Goal: Complete application form: Complete application form

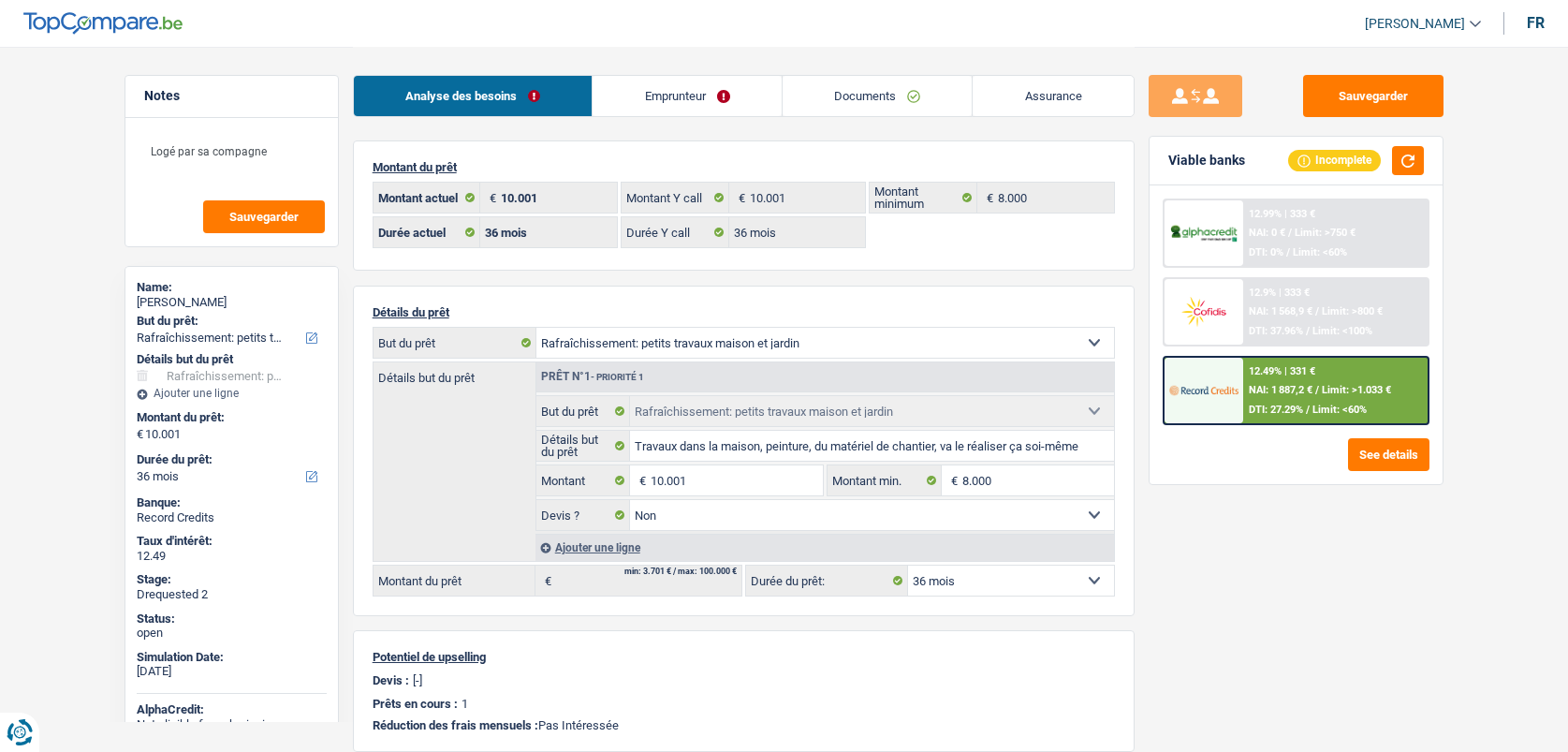
select select "houseOrGarden"
select select "36"
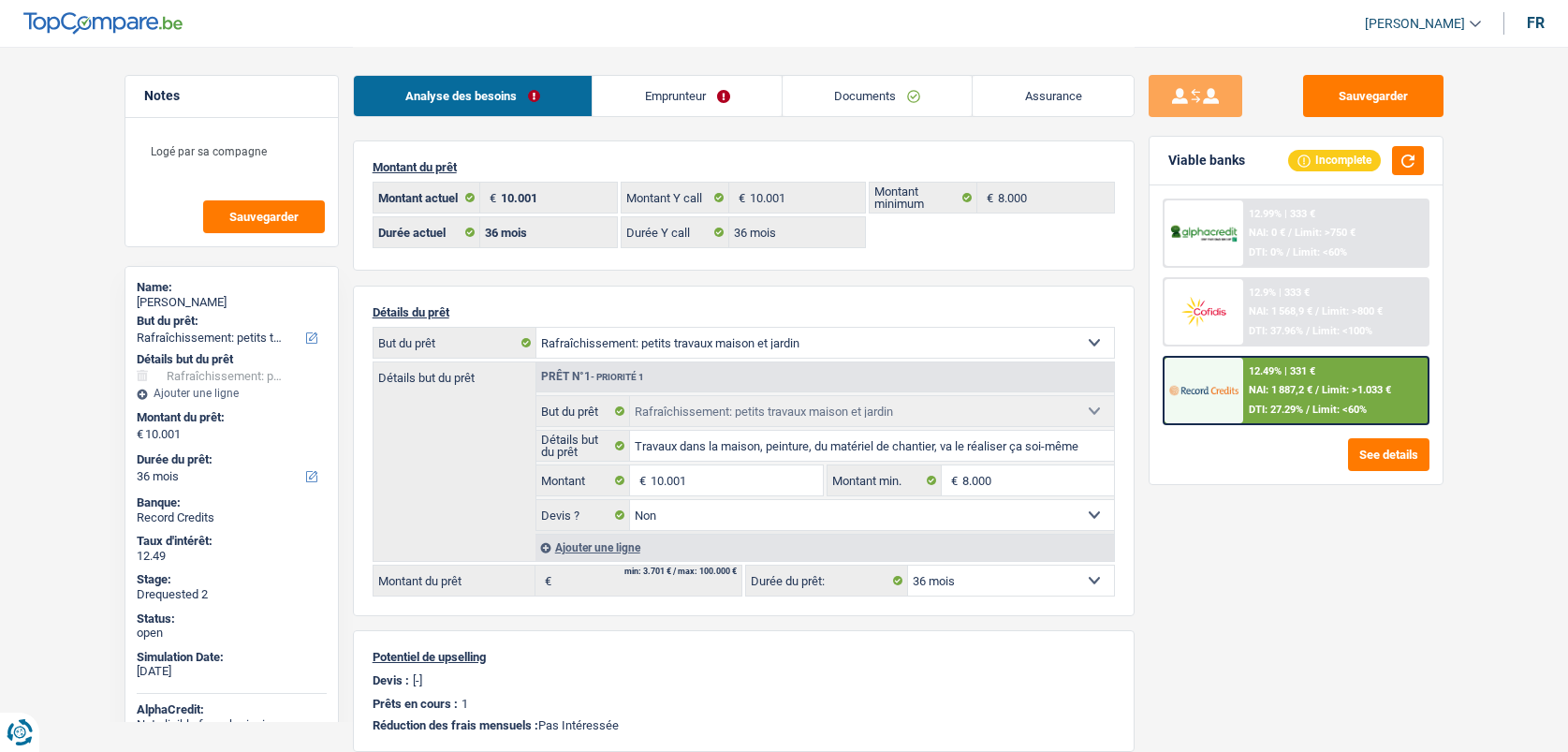
select select "houseOrGarden"
select select "false"
select select "36"
click at [649, 109] on link "Emprunteur" at bounding box center [688, 96] width 189 height 40
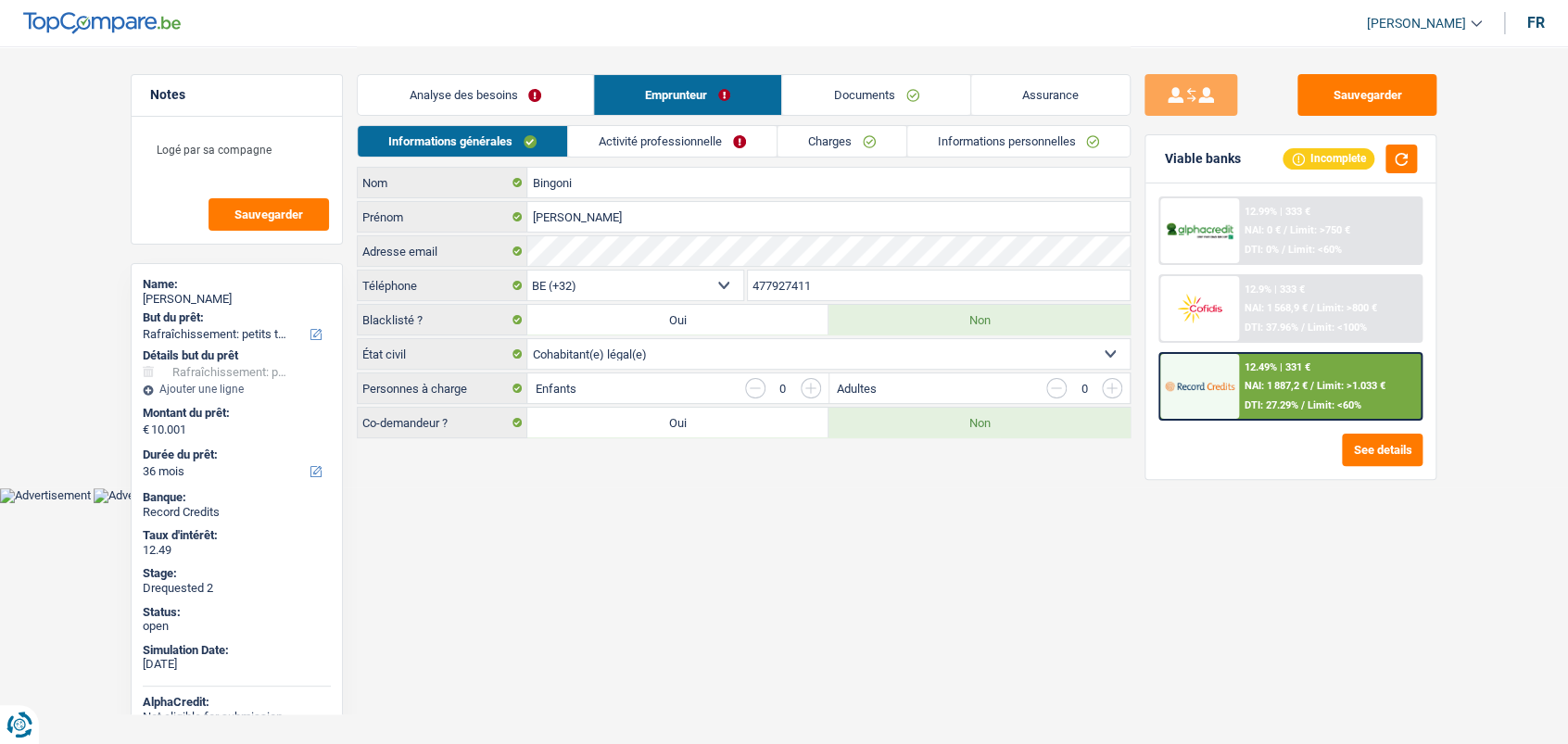
click at [716, 141] on link "Activité professionnelle" at bounding box center [672, 141] width 208 height 30
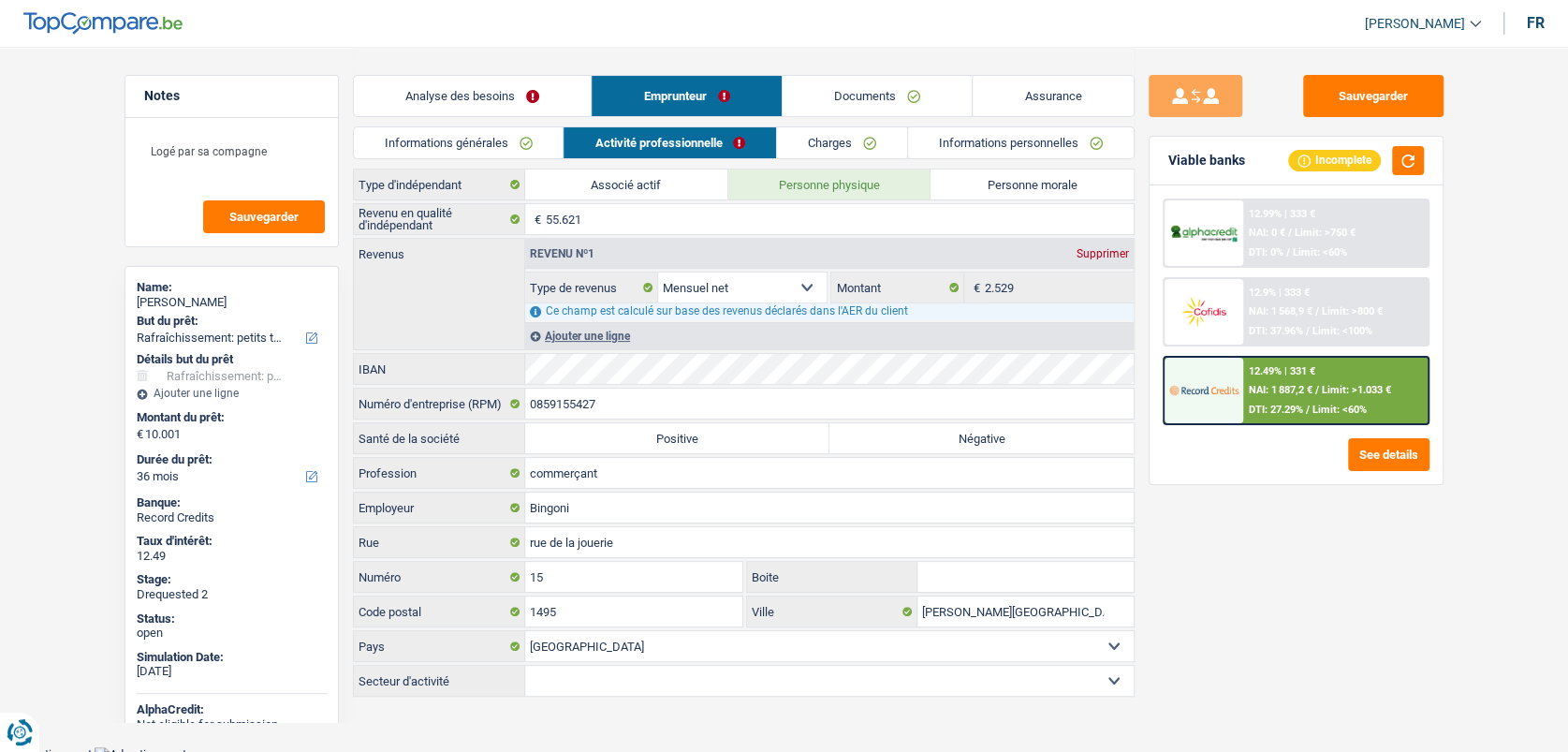
scroll to position [212, 0]
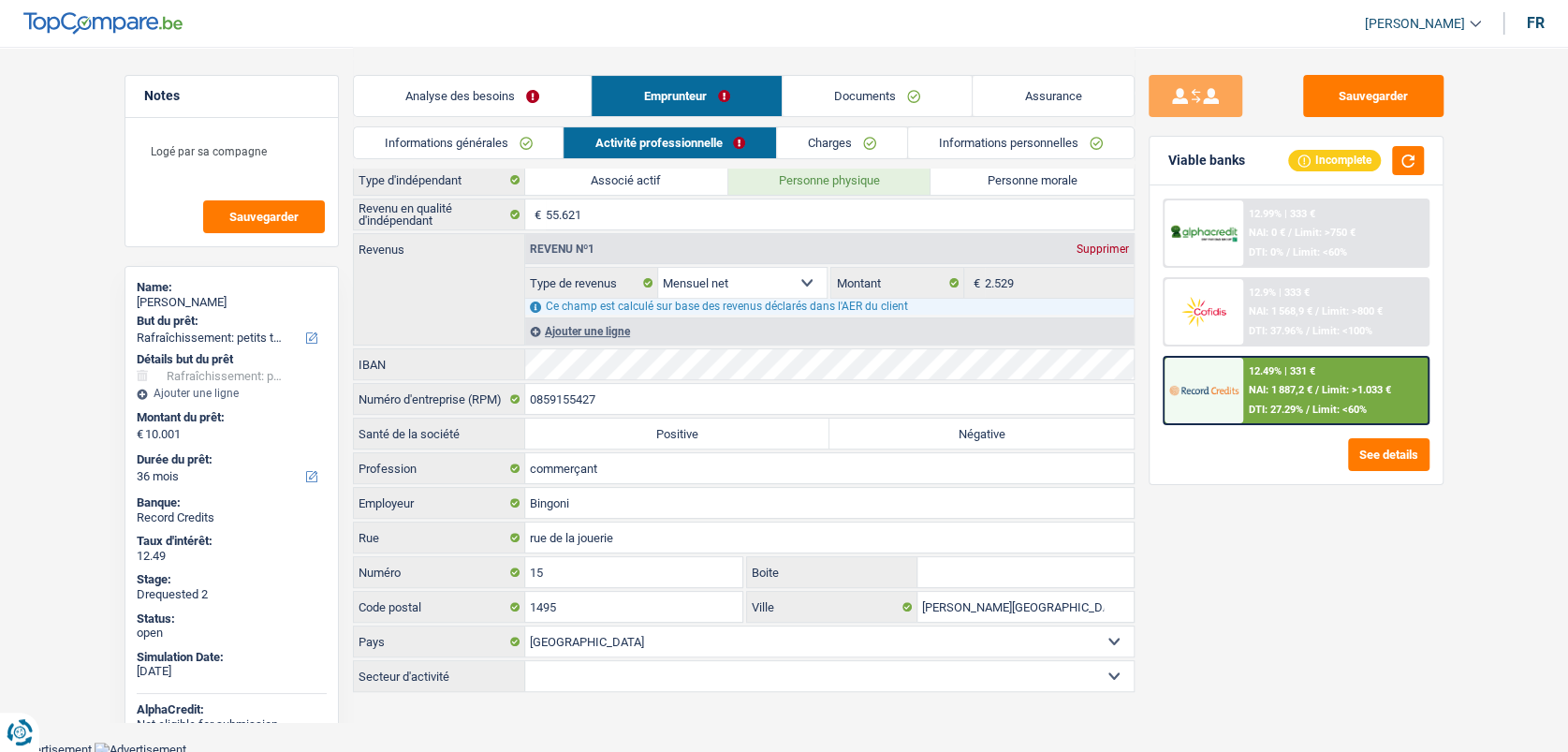
click at [816, 145] on link "Charges" at bounding box center [842, 142] width 130 height 31
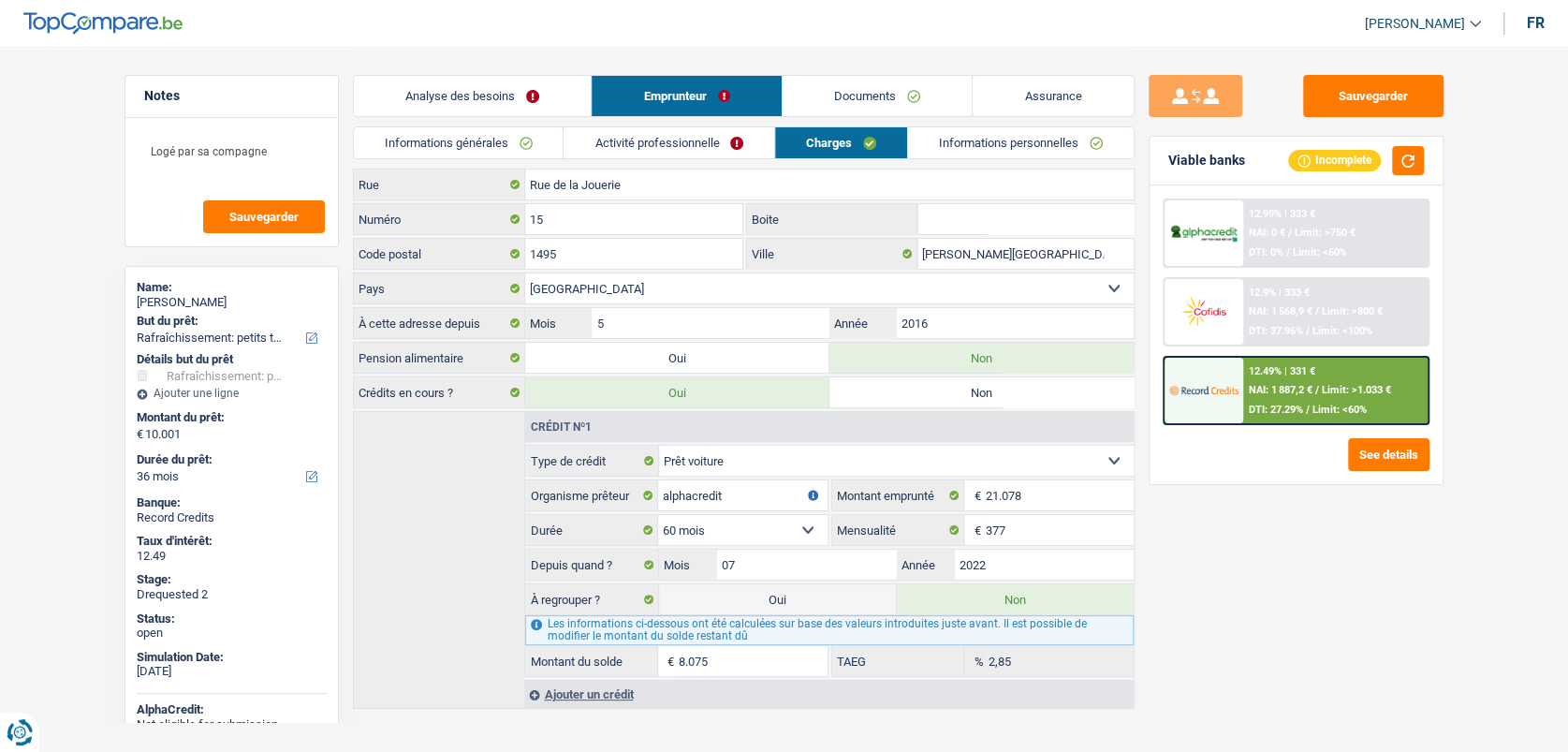
scroll to position [52, 0]
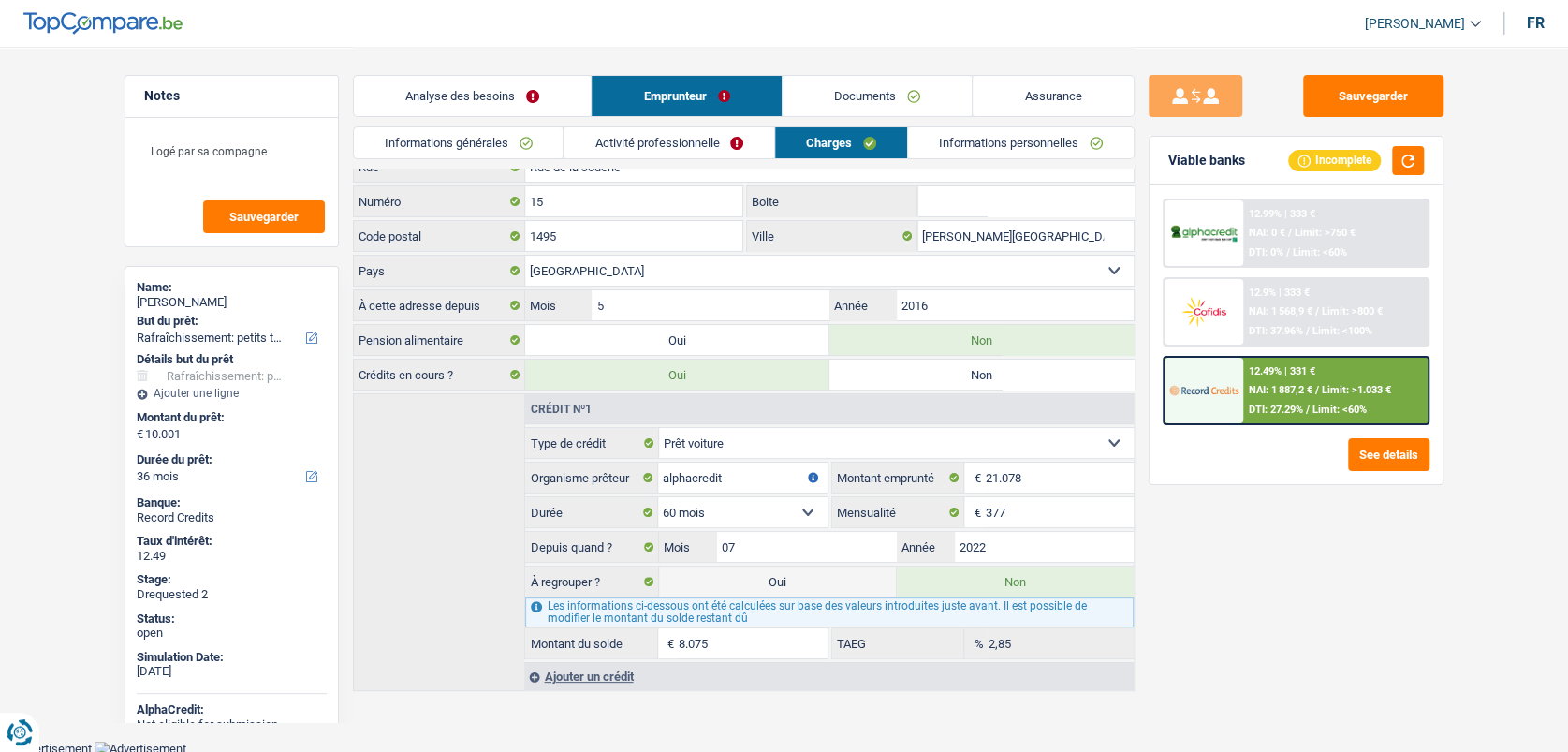
click at [967, 137] on link "Informations personnelles" at bounding box center [1020, 142] width 226 height 31
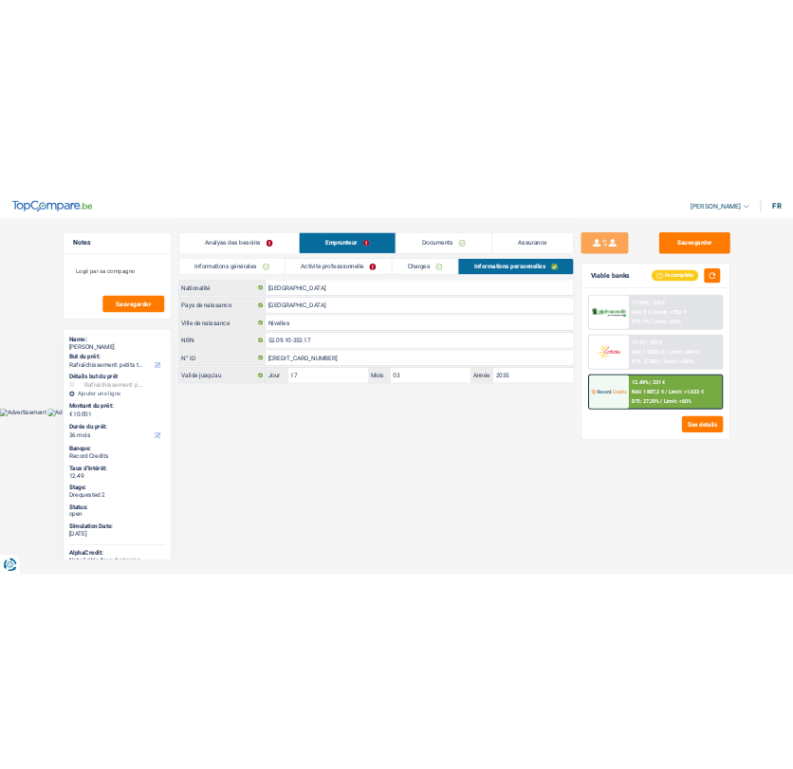
scroll to position [0, 0]
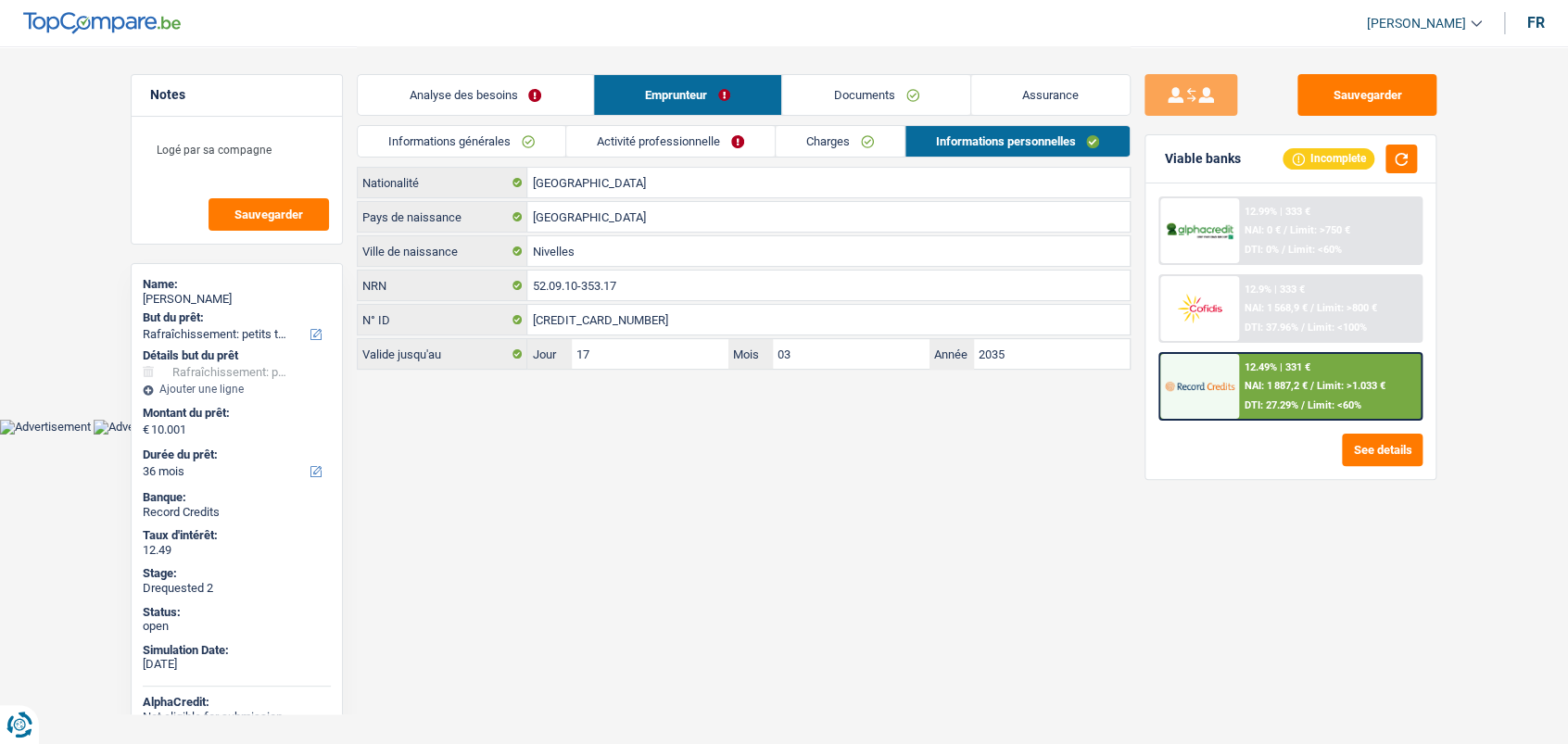
click at [828, 99] on link "Documents" at bounding box center [876, 95] width 189 height 40
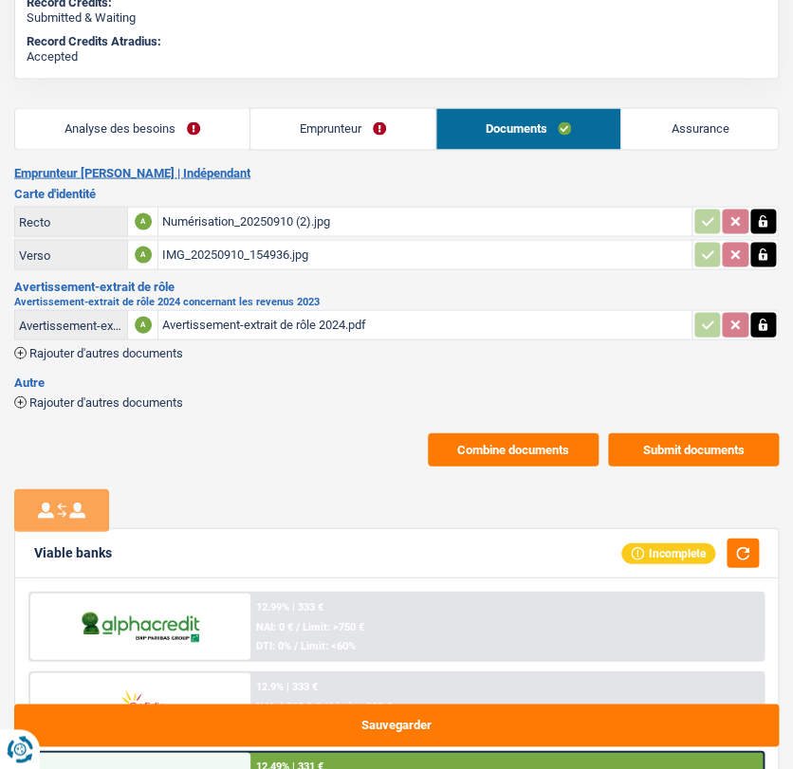
scroll to position [658, 0]
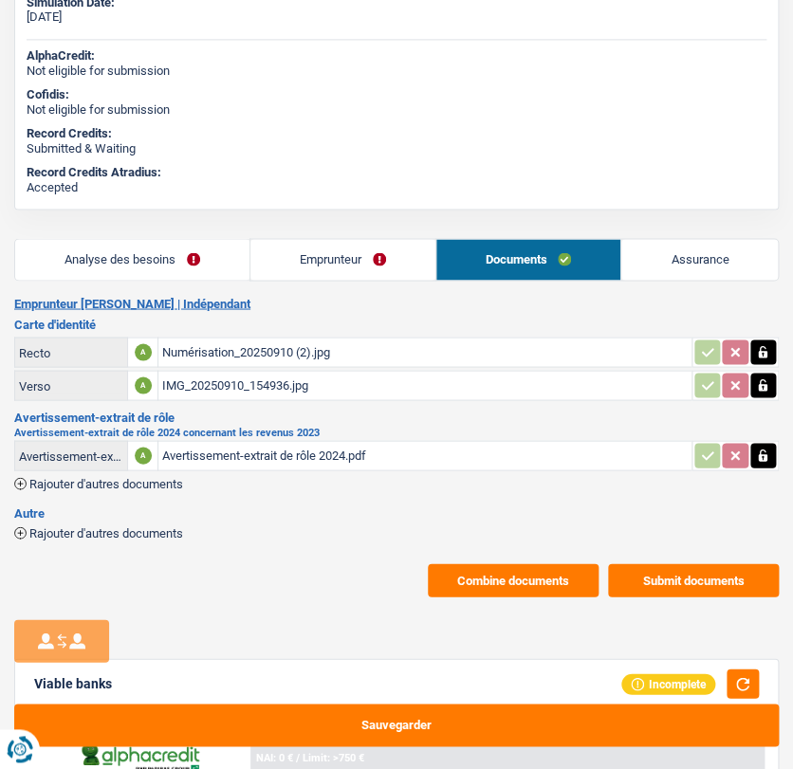
click at [304, 350] on div "Numérisation_20250910 (2).jpg" at bounding box center [425, 352] width 526 height 28
drag, startPoint x: 342, startPoint y: 255, endPoint x: 321, endPoint y: 258, distance: 21.1
click at [342, 255] on link "Emprunteur" at bounding box center [342, 259] width 185 height 41
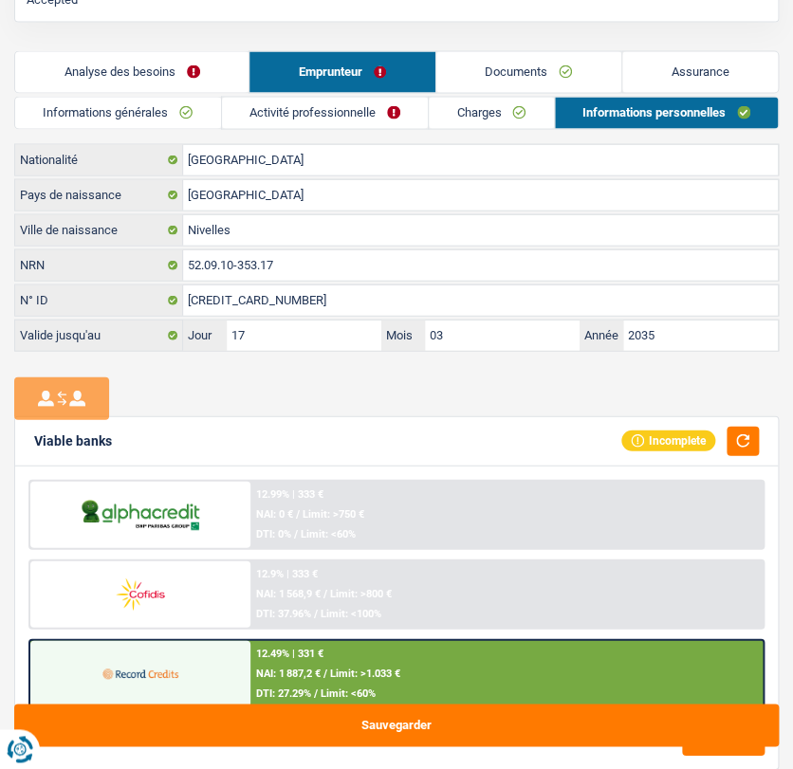
scroll to position [869, 0]
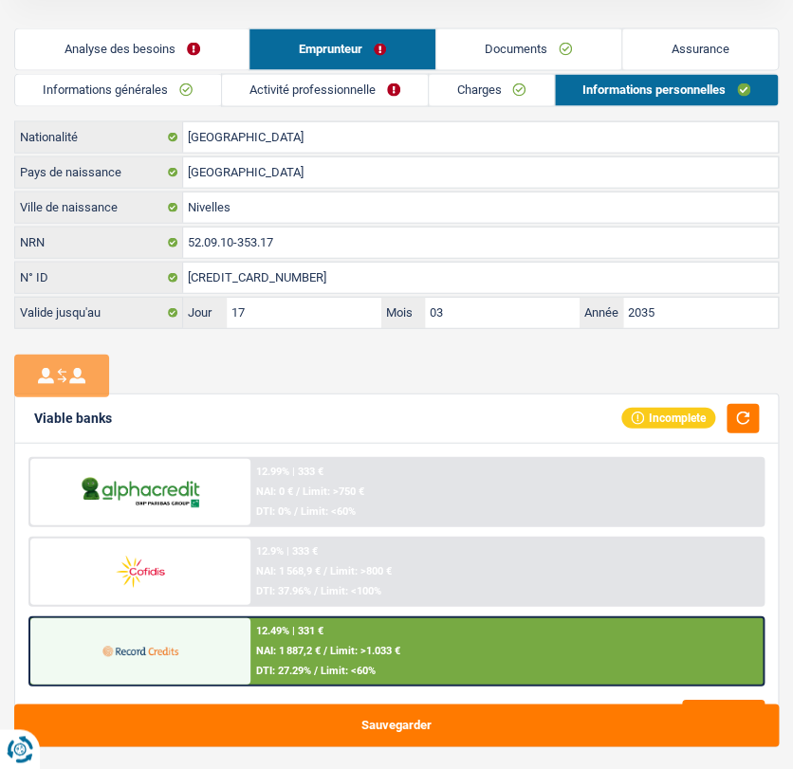
click at [457, 90] on link "Charges" at bounding box center [491, 89] width 125 height 31
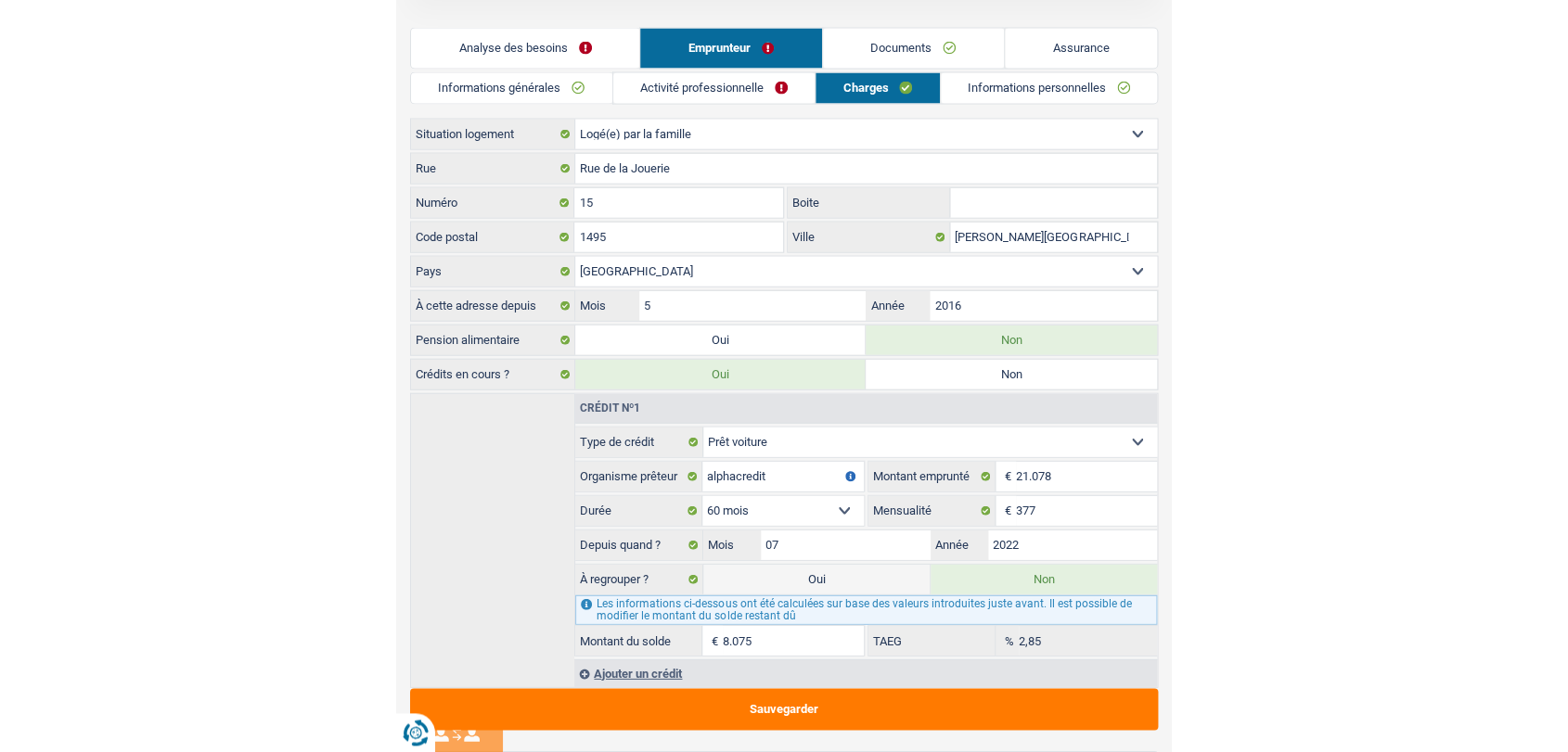
scroll to position [45, 0]
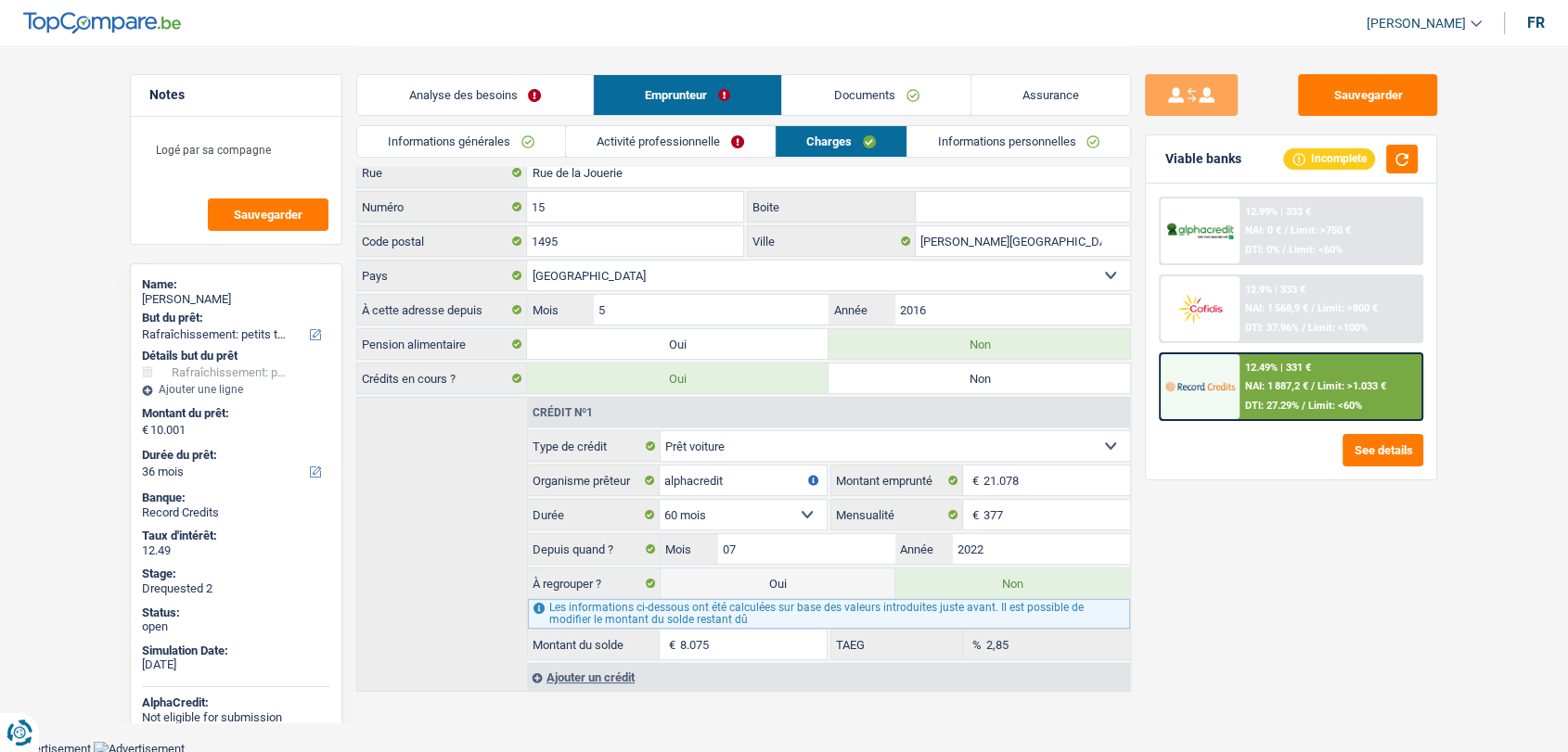
click at [1281, 403] on span "DTI: 27.29%" at bounding box center [1272, 406] width 54 height 12
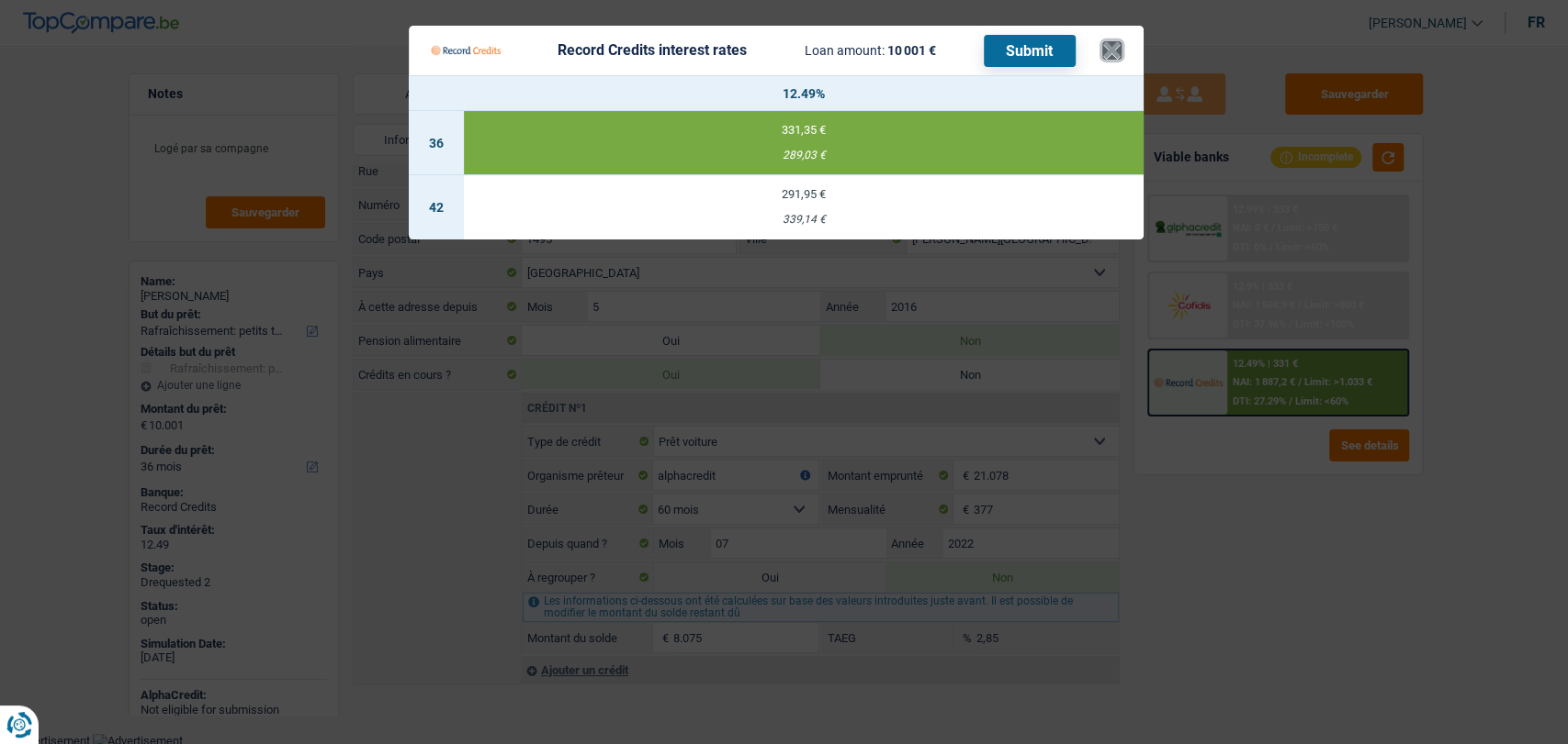
click at [1109, 45] on button "×" at bounding box center [1112, 50] width 19 height 18
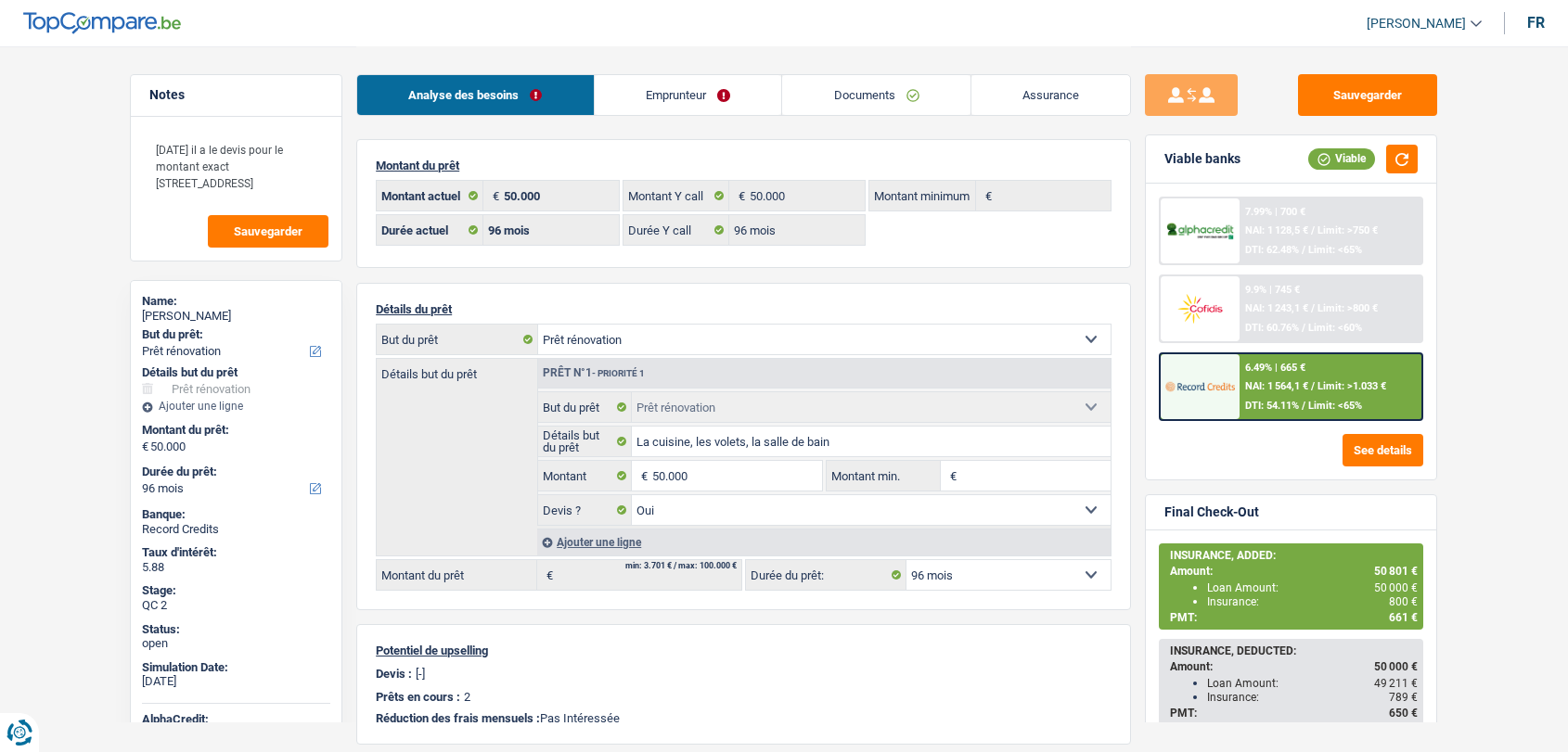
select select "renovation"
select select "96"
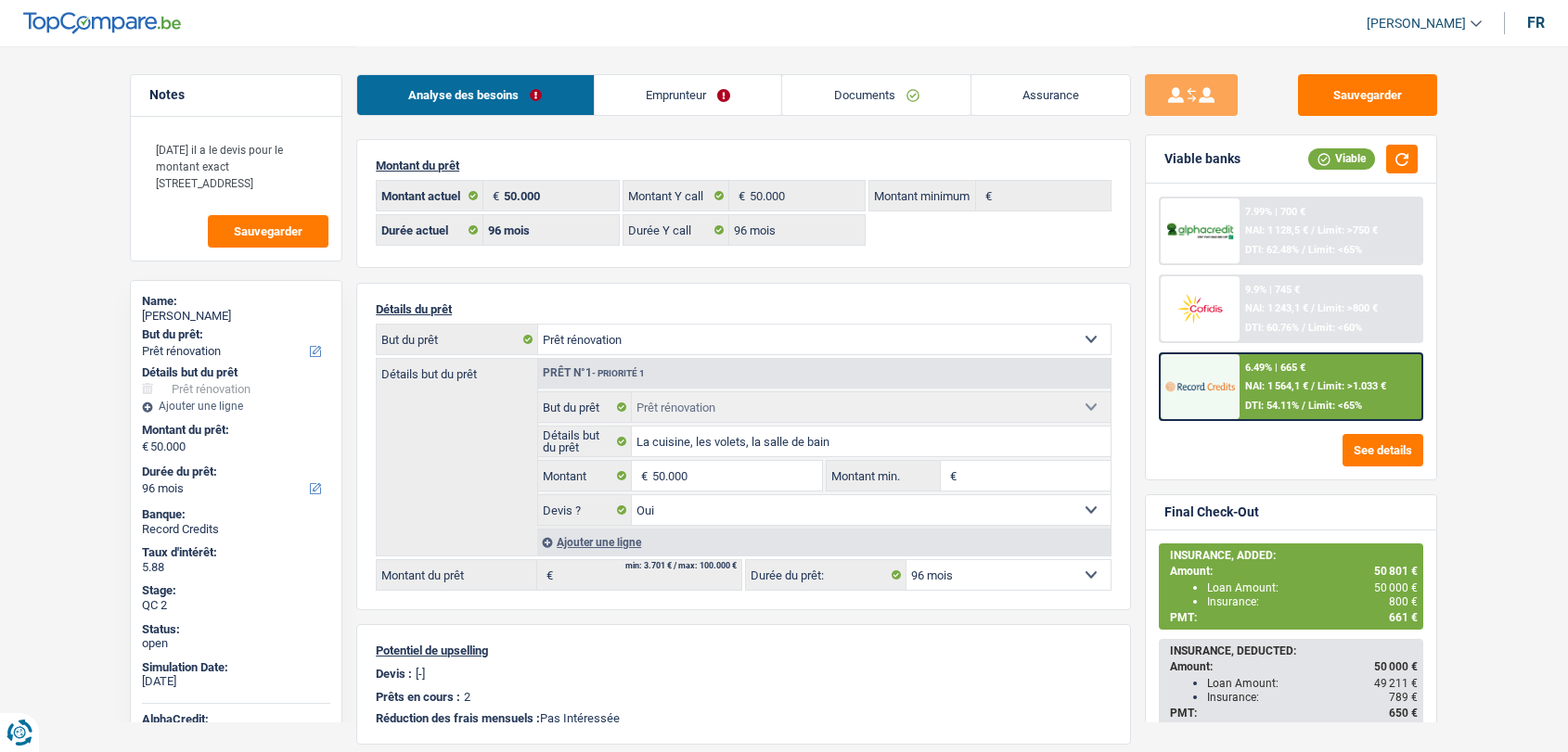
select select "renovation"
select select "yes"
select select "96"
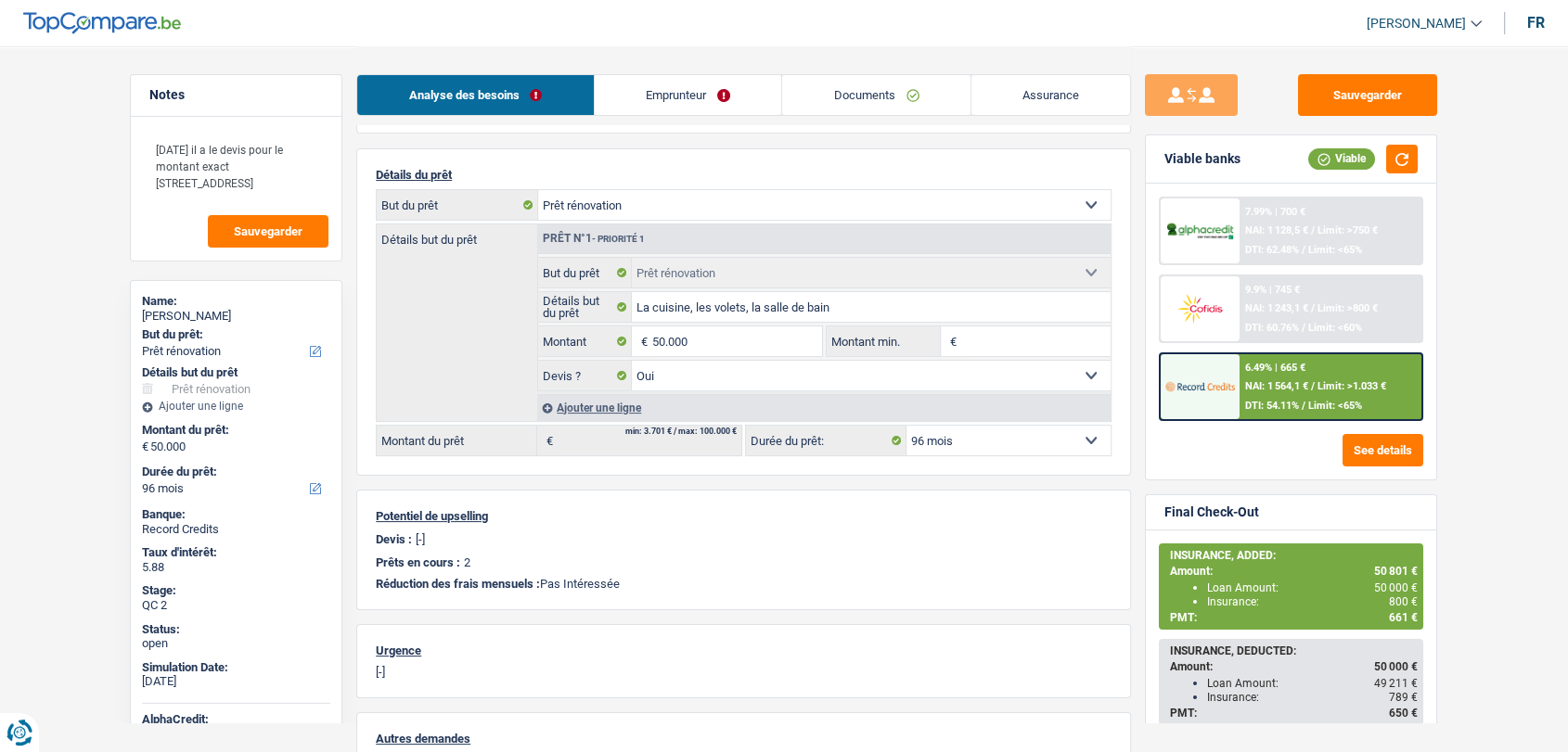
scroll to position [103, 0]
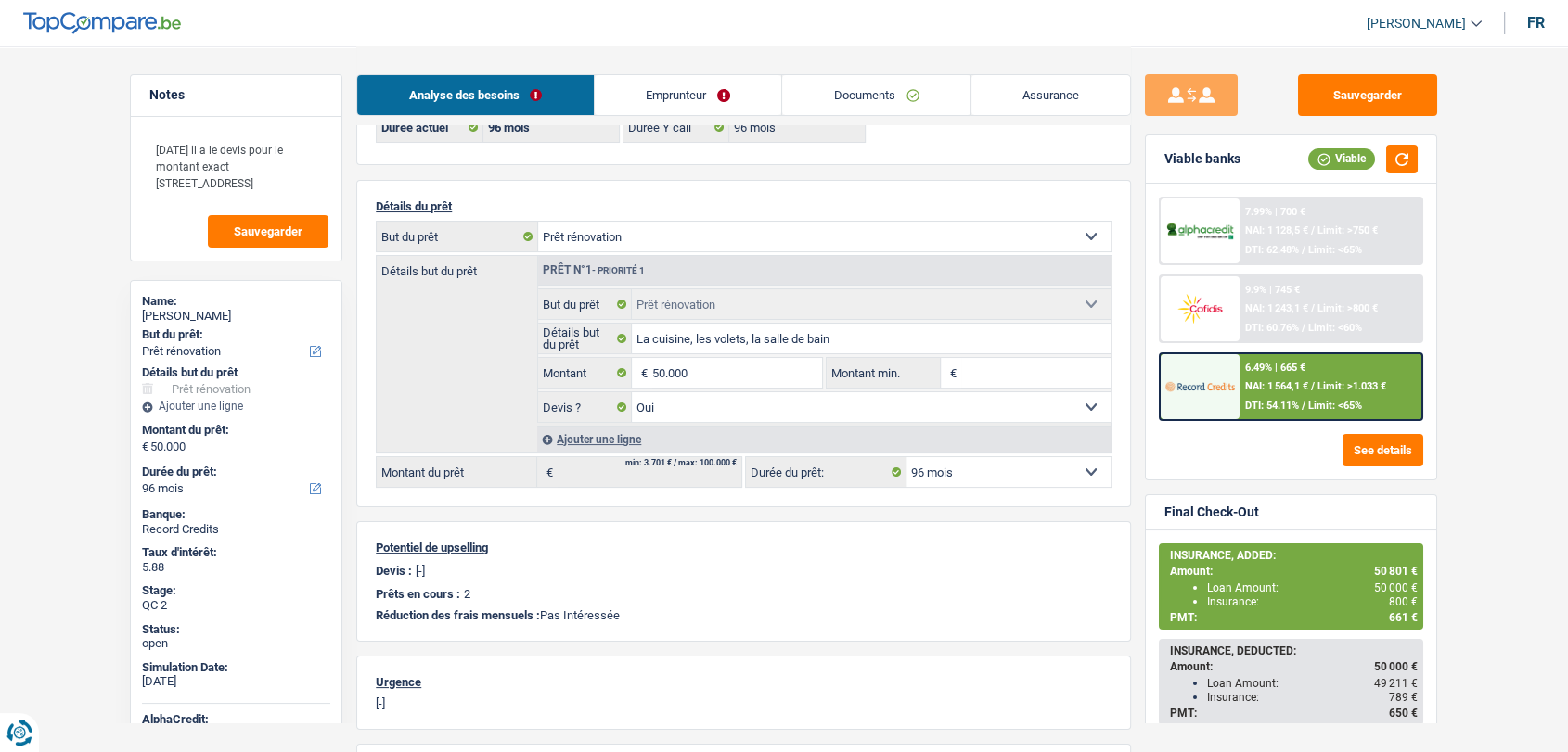
click at [887, 105] on link "Documents" at bounding box center [876, 95] width 189 height 40
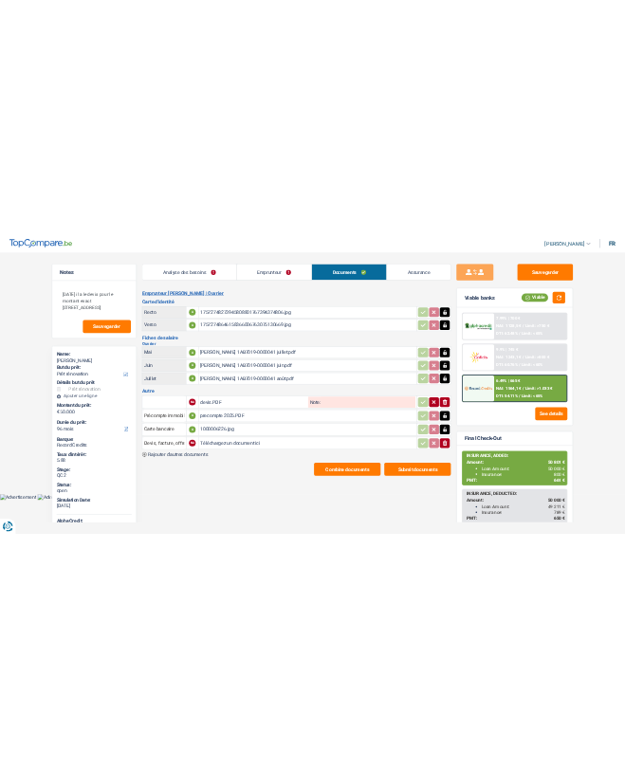
scroll to position [0, 0]
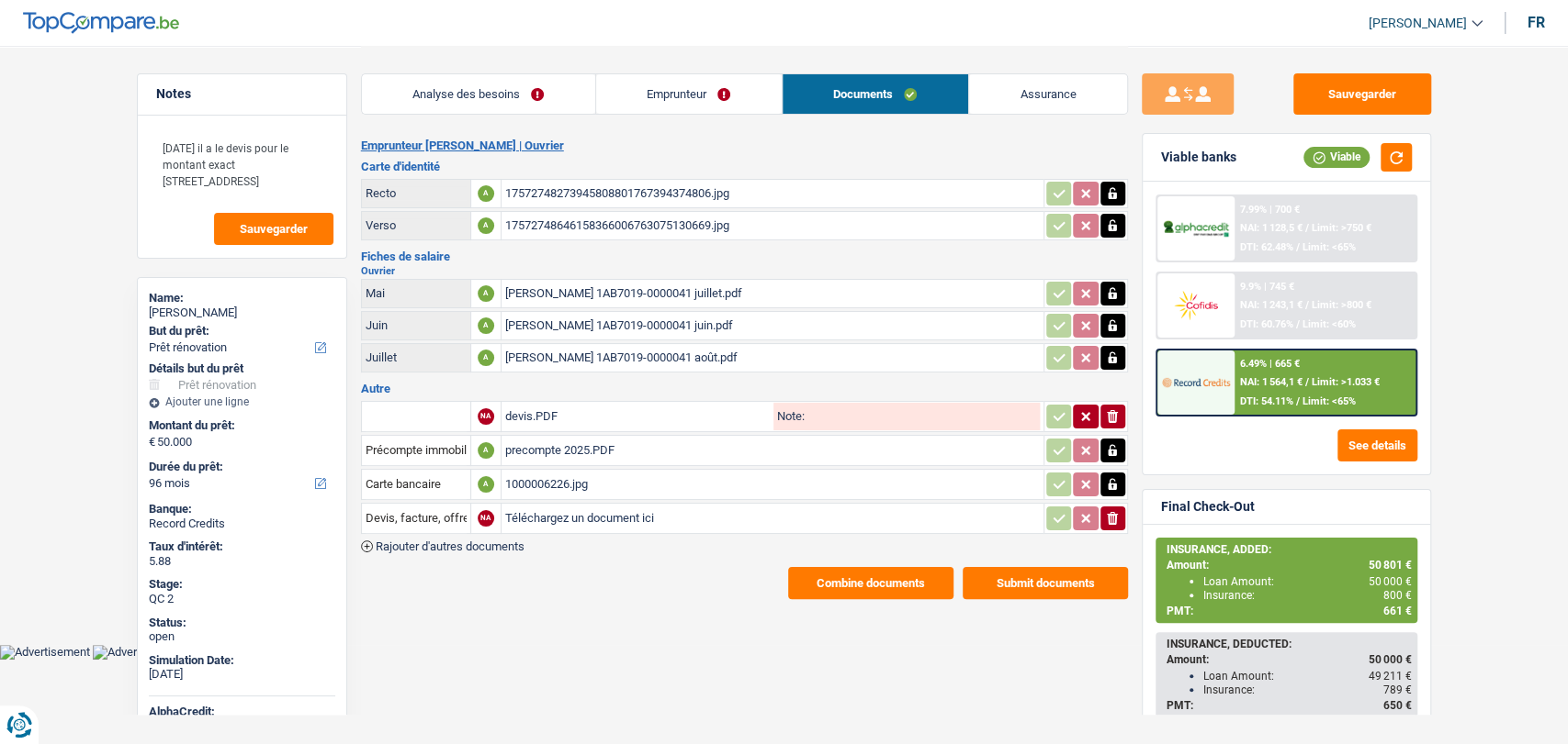
click at [556, 406] on div "devis.PDF" at bounding box center [637, 417] width 264 height 27
click at [569, 479] on div "1000006226.jpg" at bounding box center [772, 485] width 534 height 27
click at [532, 446] on div "precompte 2025.PDF" at bounding box center [772, 451] width 534 height 27
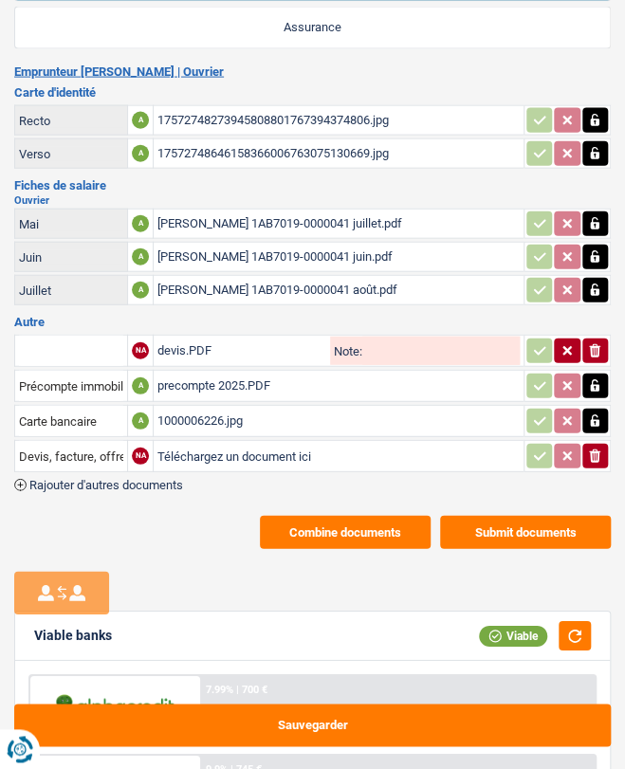
scroll to position [1159, 0]
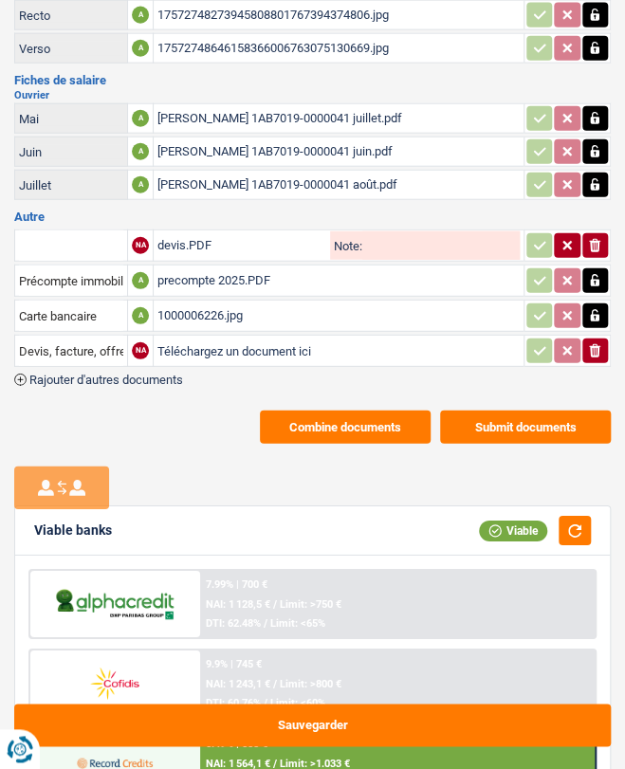
click at [196, 272] on div "precompte 2025.PDF" at bounding box center [338, 281] width 362 height 28
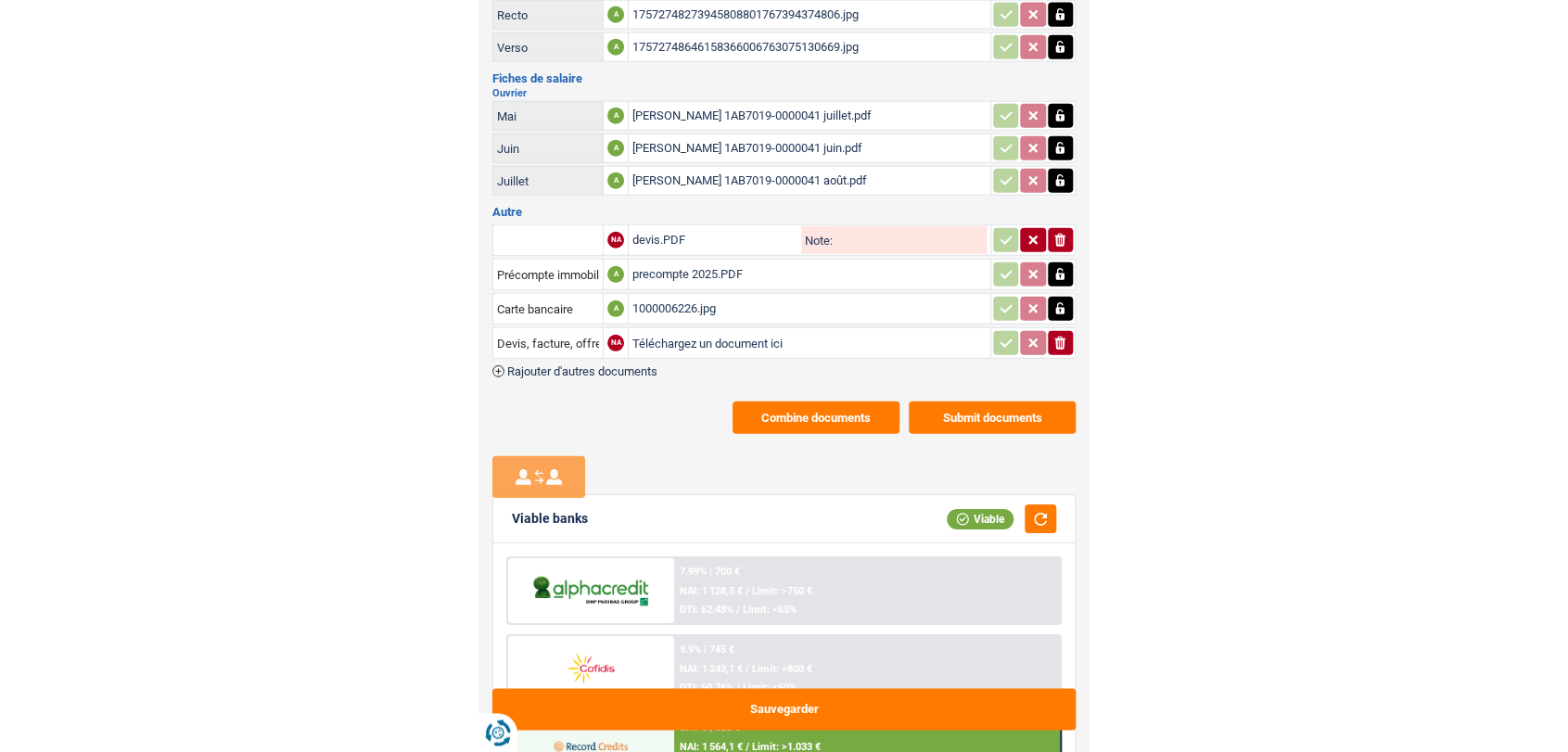
scroll to position [0, 0]
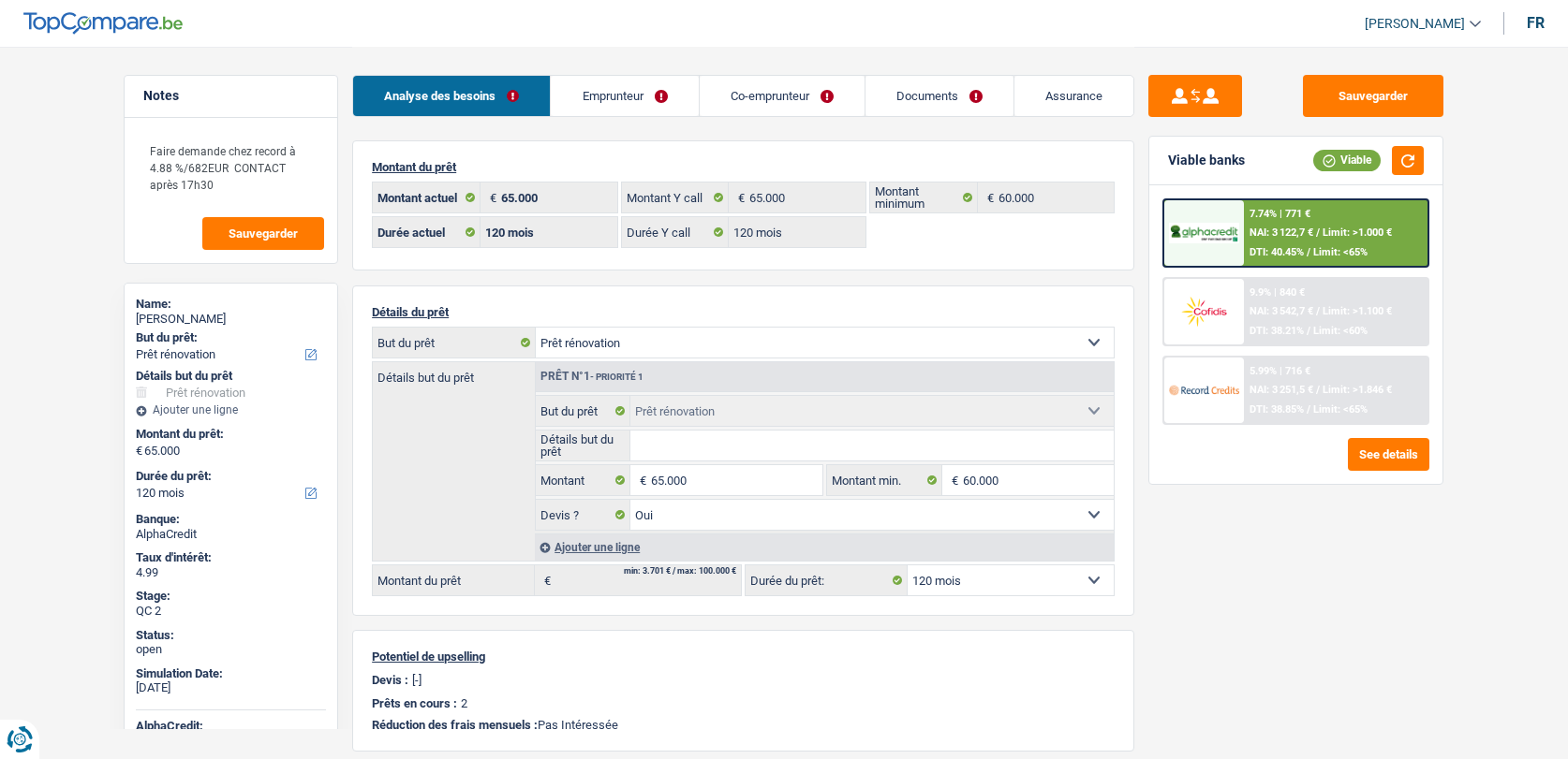
select select "renovation"
select select "120"
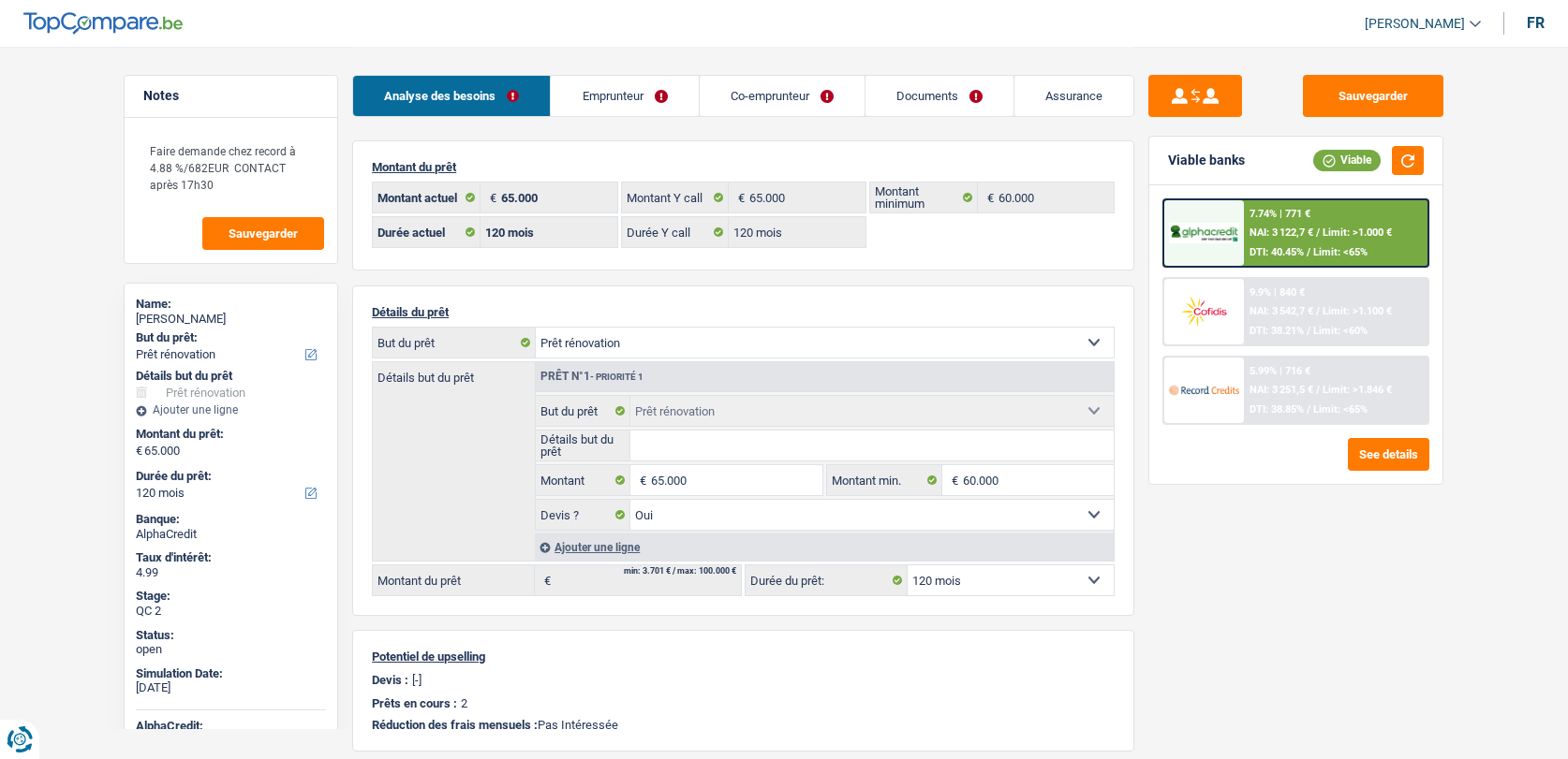
select select "renovation"
select select "yes"
select select "120"
select select "32"
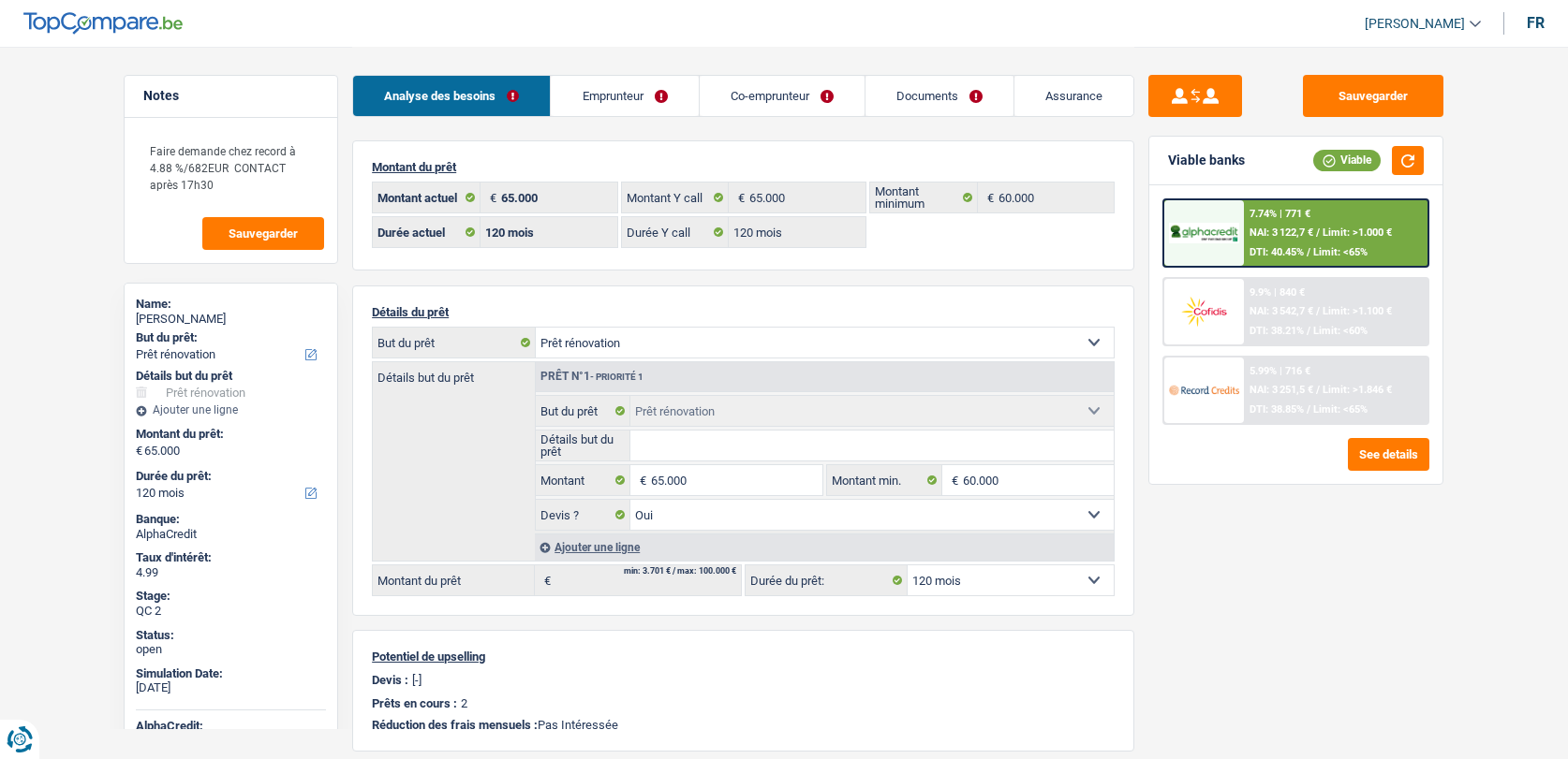
select select "married"
drag, startPoint x: 0, startPoint y: 0, endPoint x: 650, endPoint y: 104, distance: 658.3
click at [650, 104] on link "Emprunteur" at bounding box center [624, 96] width 147 height 40
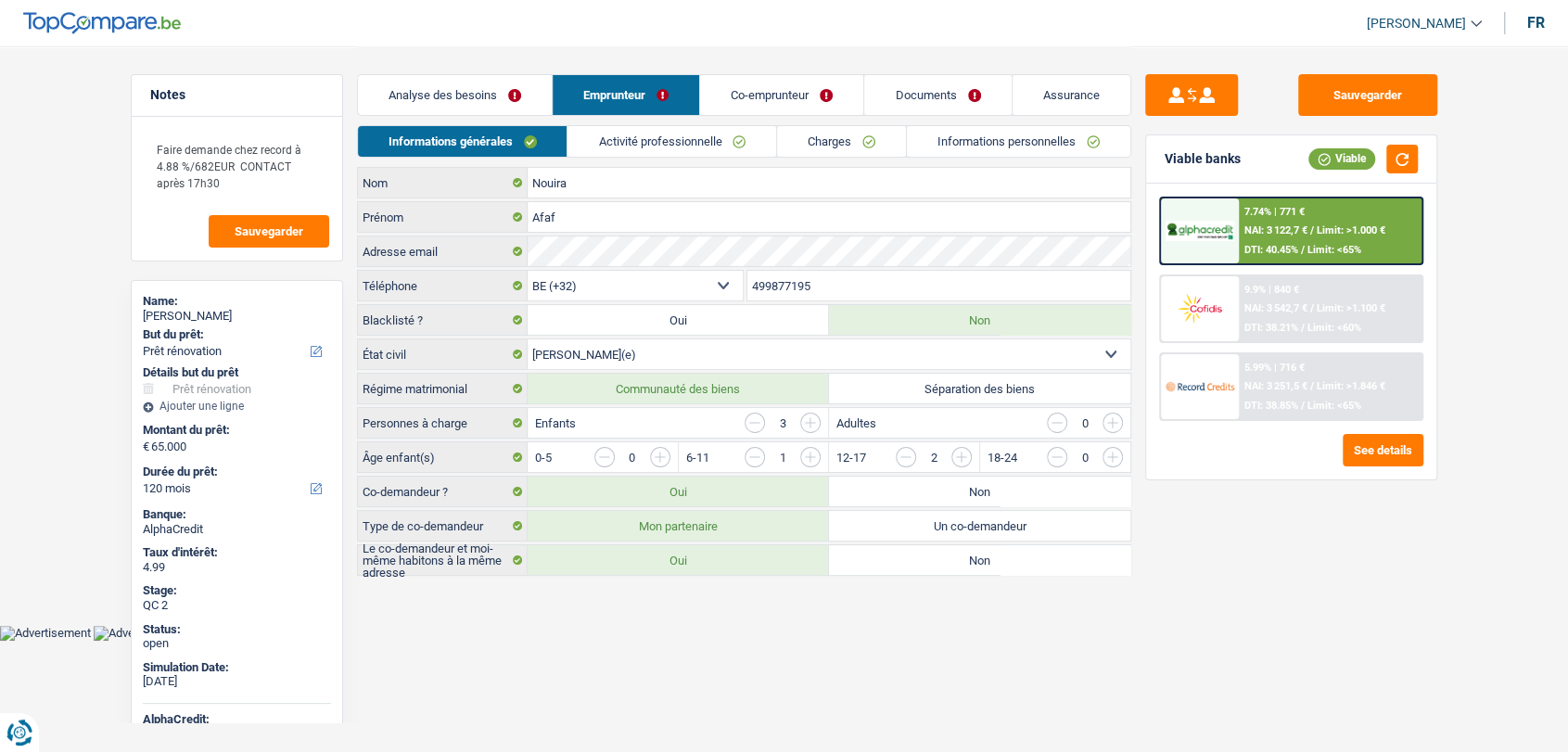
click at [779, 91] on link "Co-emprunteur" at bounding box center [781, 95] width 163 height 40
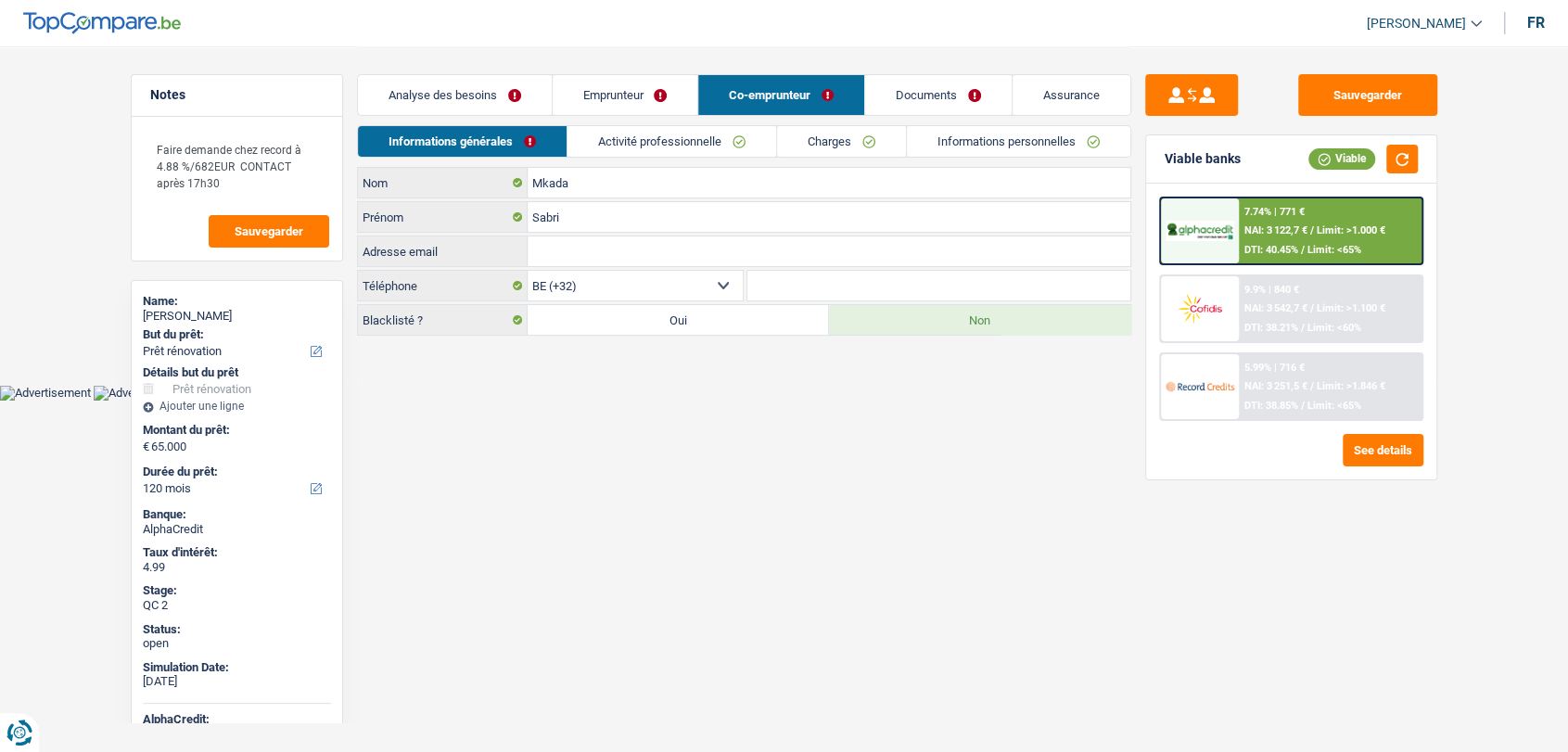
click at [908, 99] on link "Documents" at bounding box center [938, 95] width 147 height 40
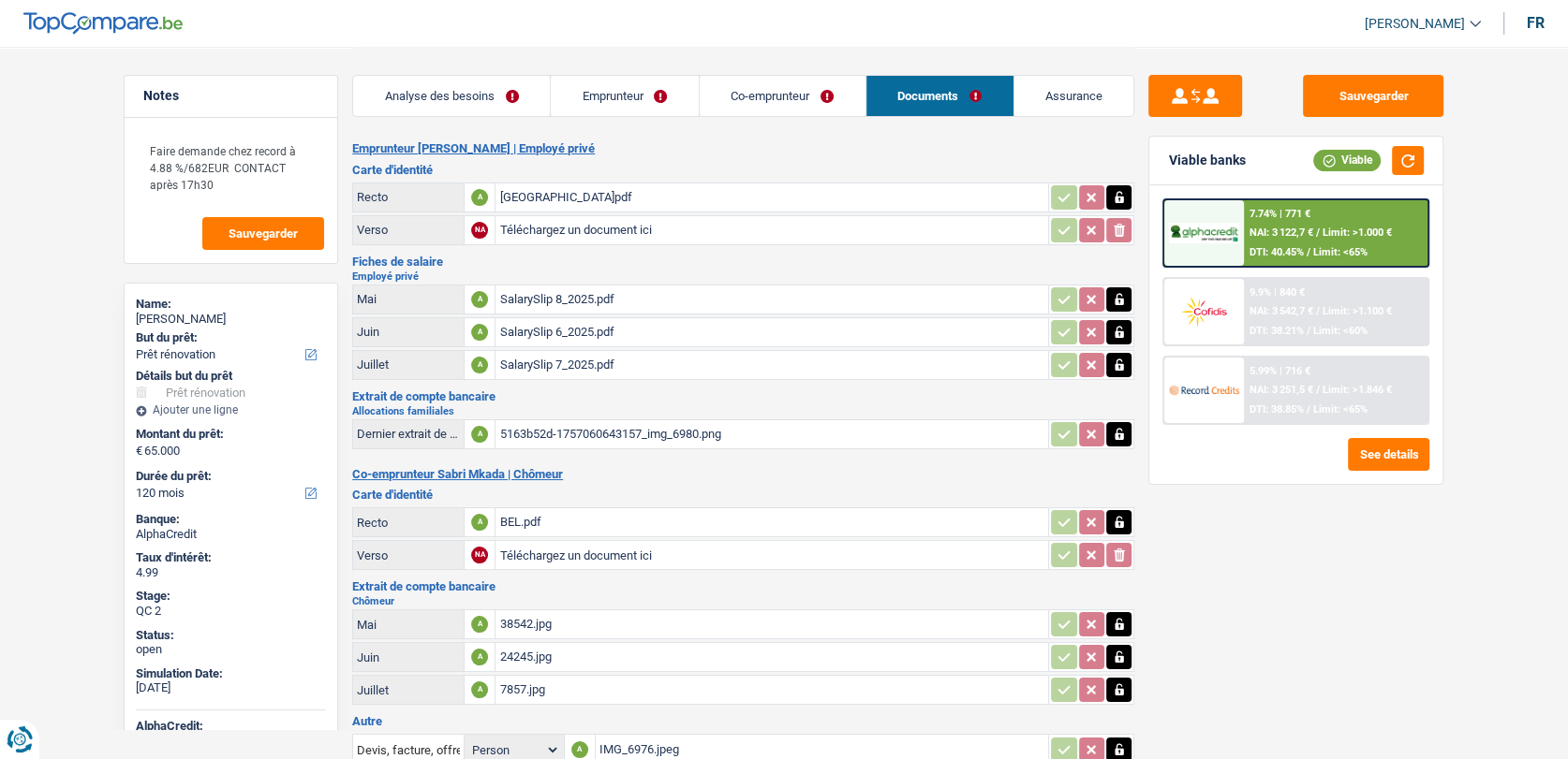
click at [577, 323] on div "SalarySlip 6_2025.pdf" at bounding box center [772, 333] width 545 height 28
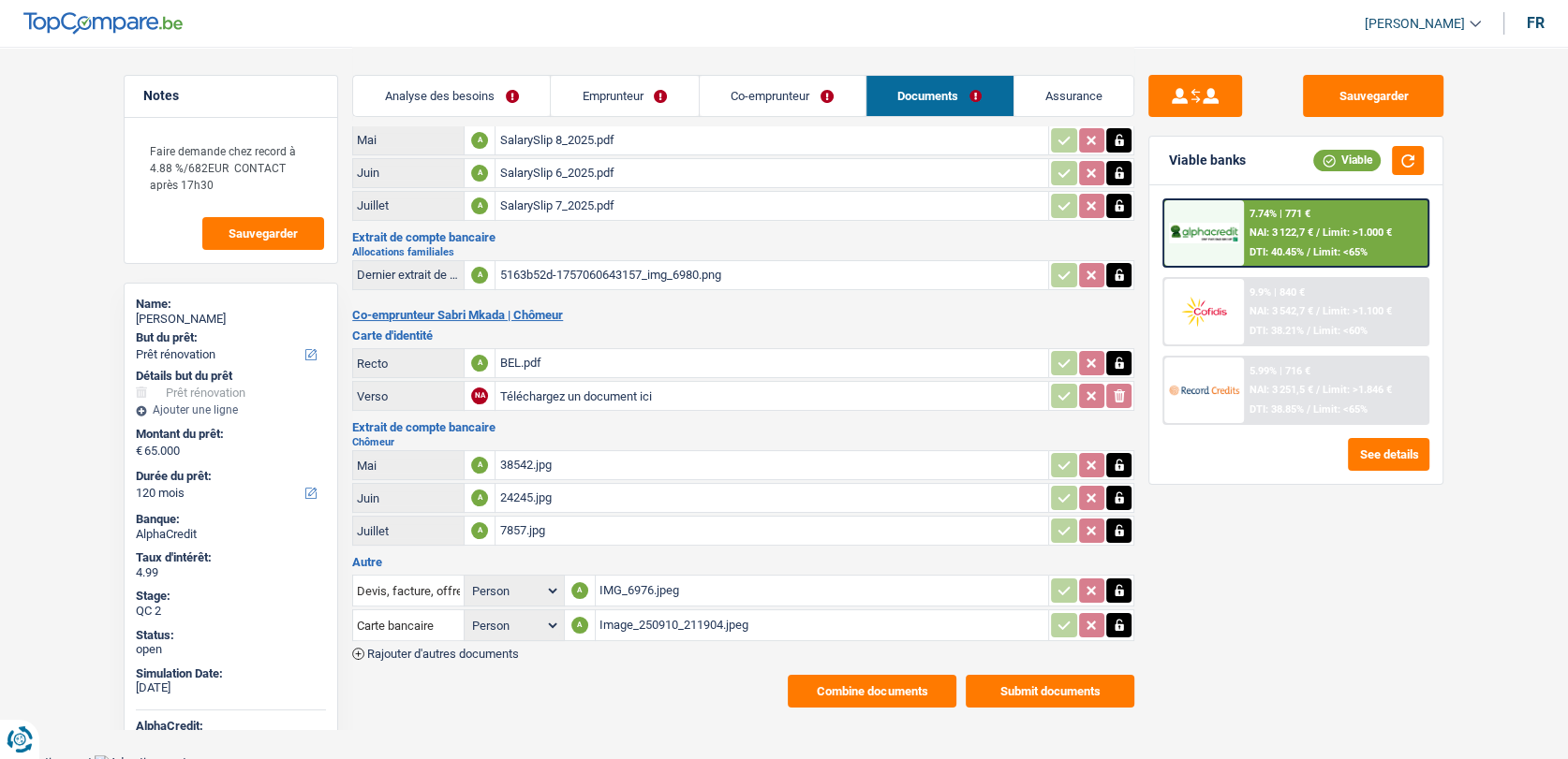
scroll to position [161, 0]
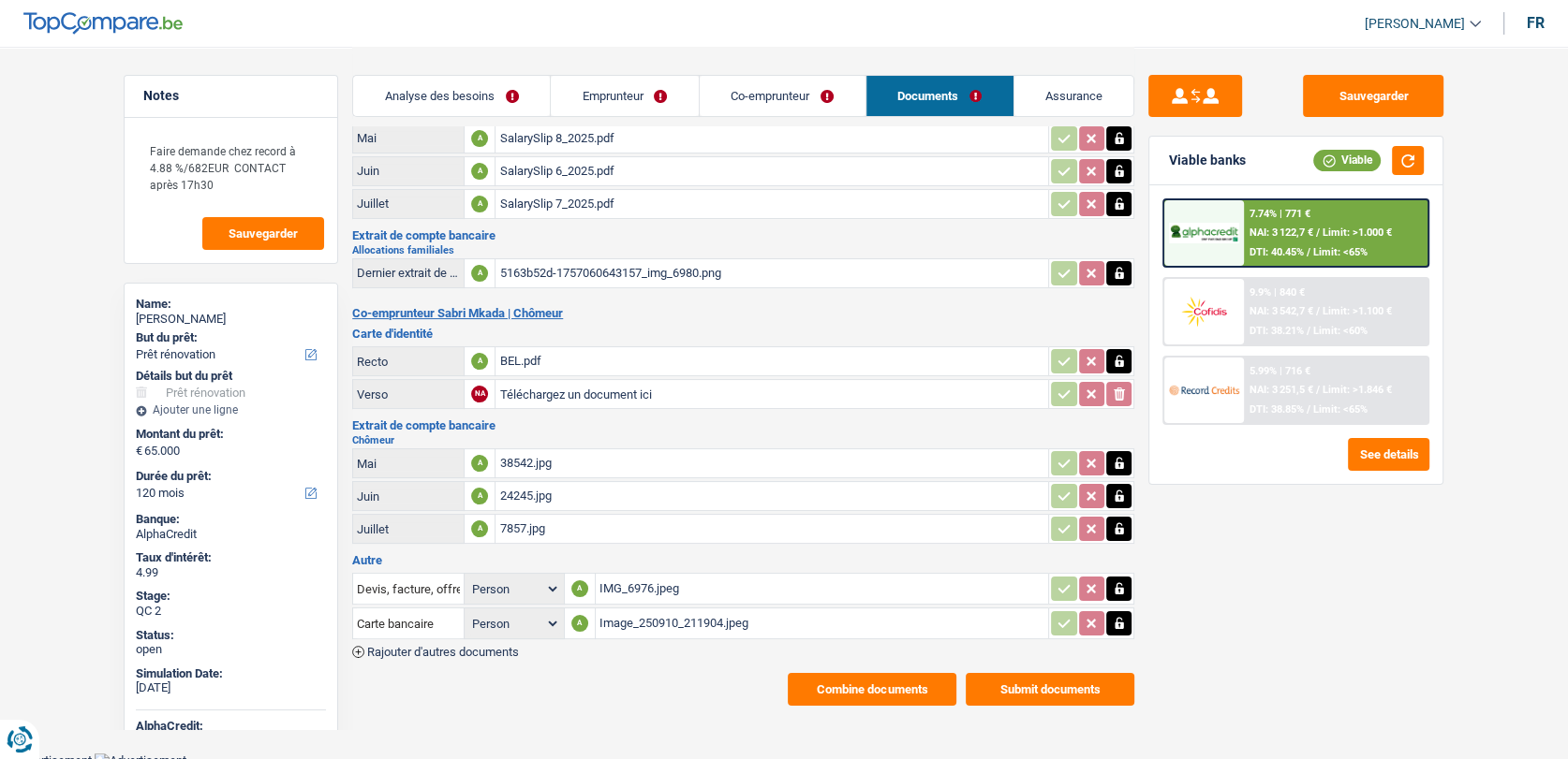
click at [647, 612] on div "Image_250910_211904.jpeg" at bounding box center [823, 624] width 446 height 28
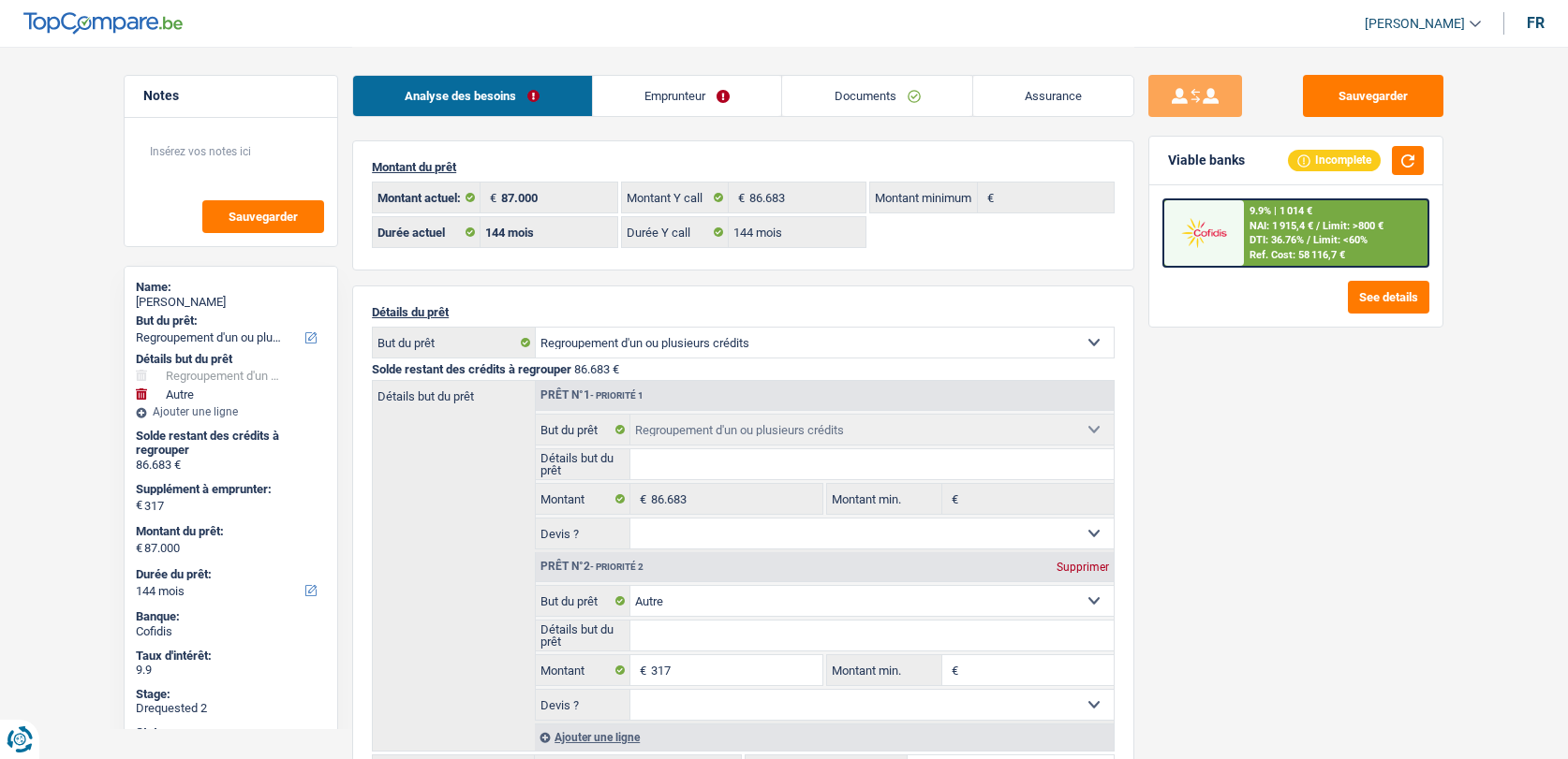
select select "refinancing"
select select "other"
select select "144"
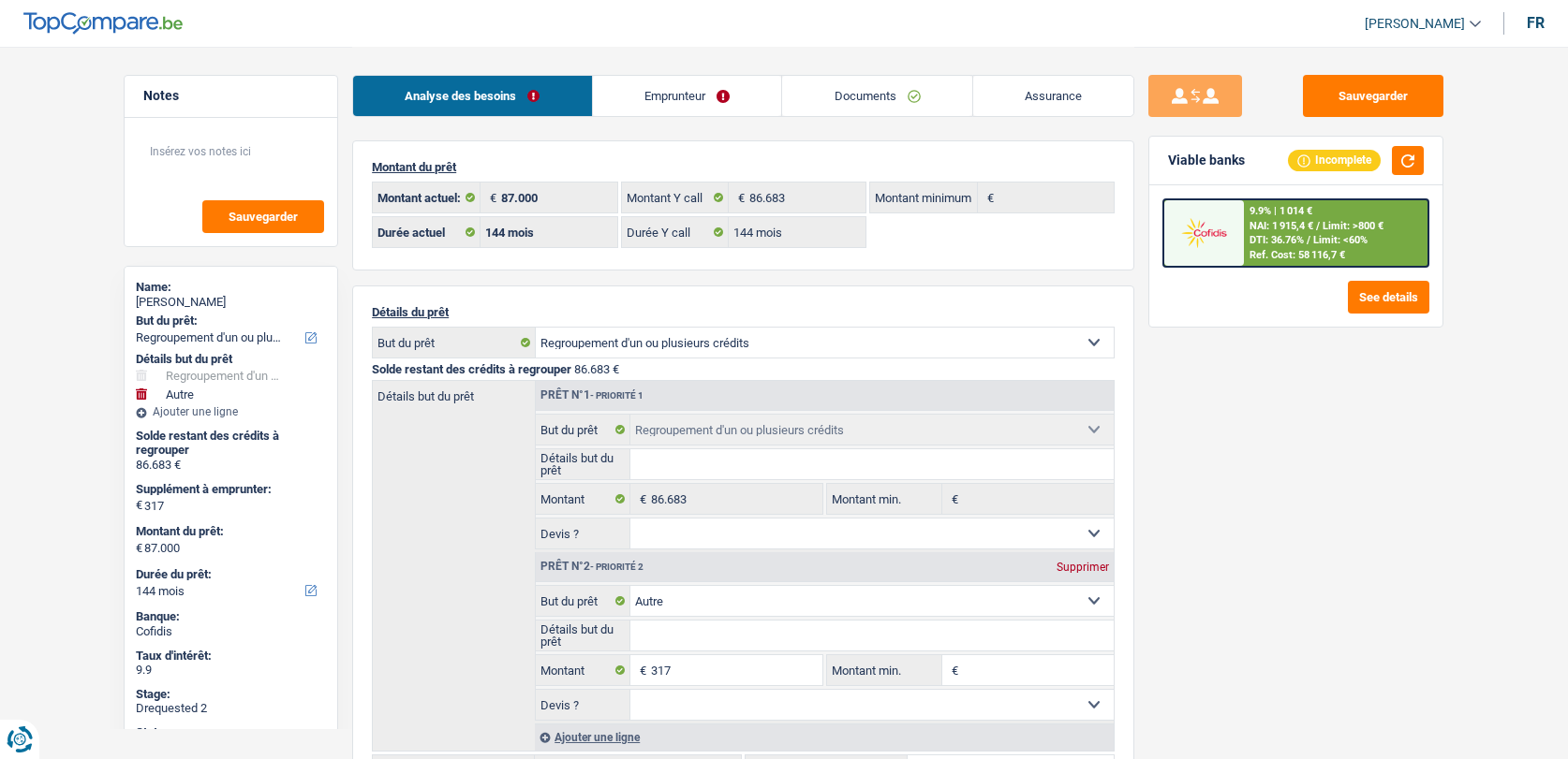
select select "144"
select select "refinancing"
select select "other"
select select "144"
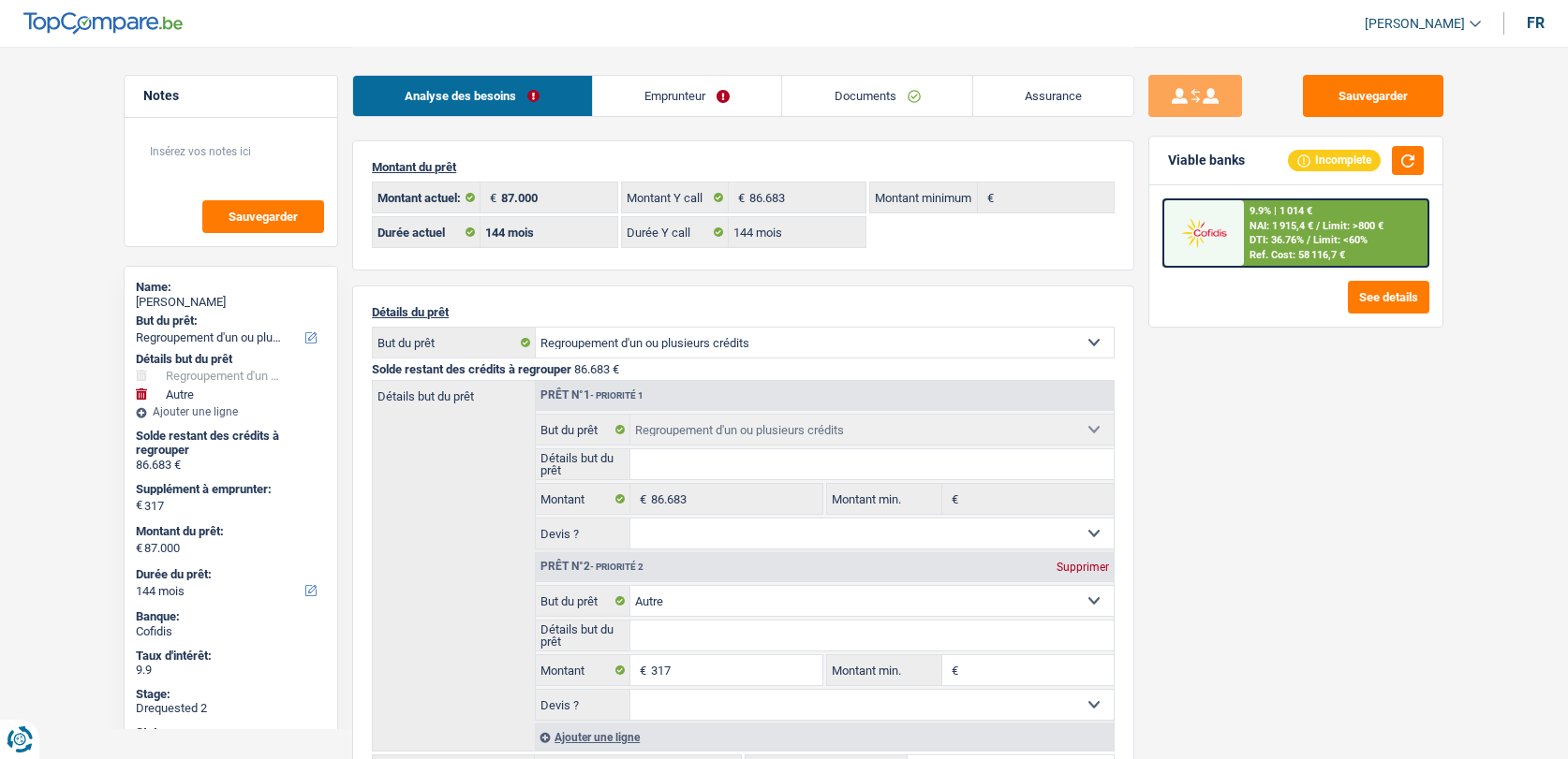
select select "32"
select select "widowed"
click at [663, 106] on link "Emprunteur" at bounding box center [688, 96] width 190 height 40
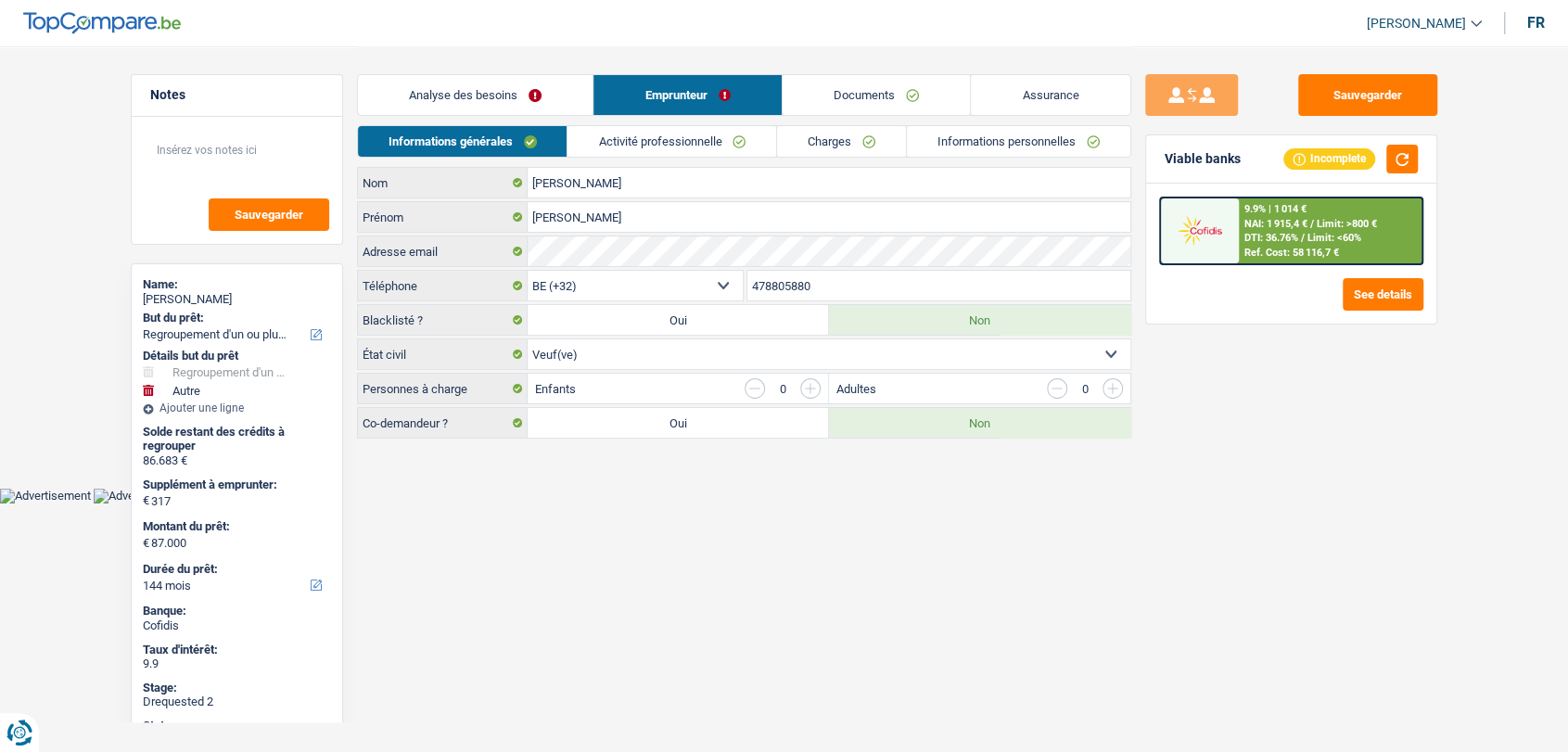
click at [806, 93] on link "Documents" at bounding box center [877, 95] width 189 height 40
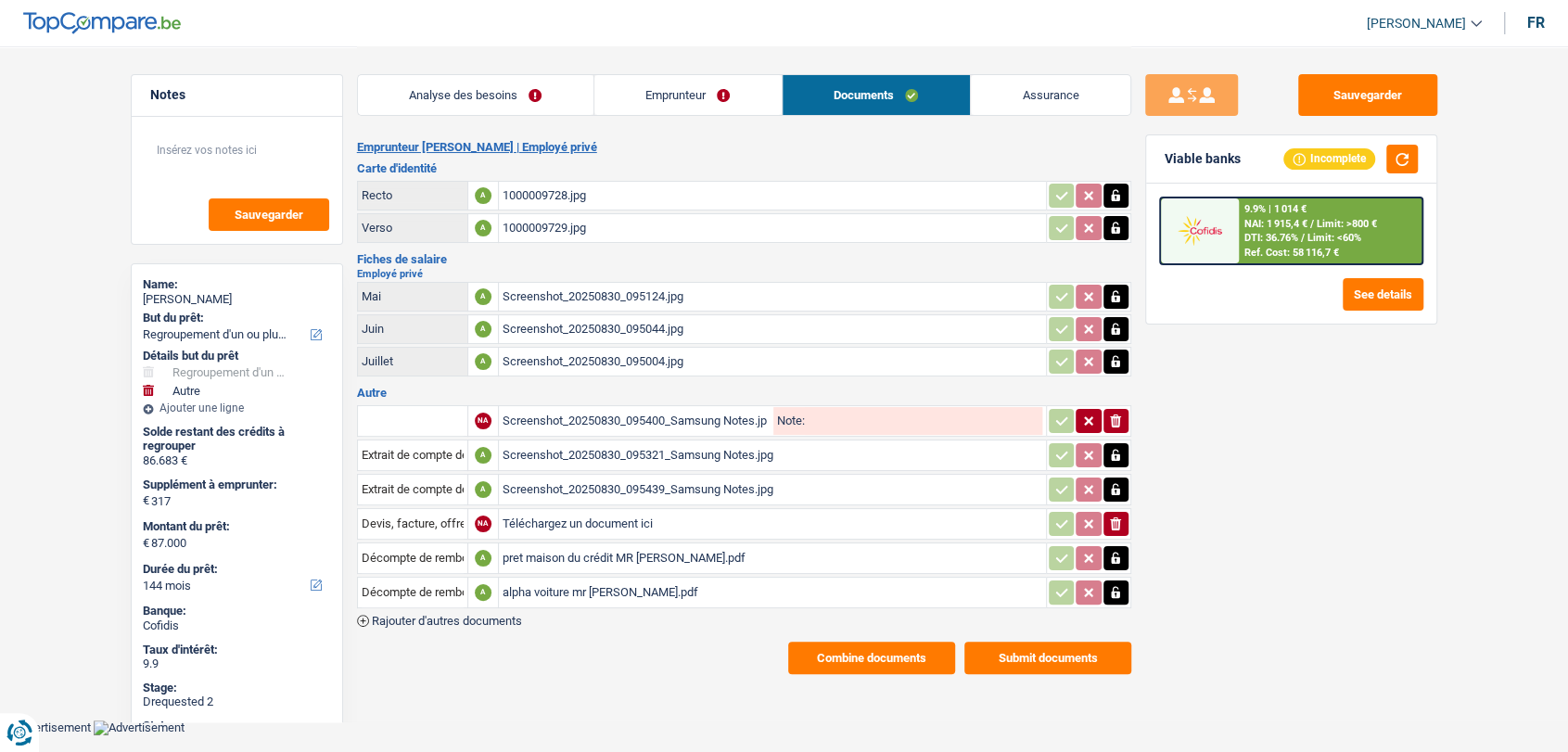
drag, startPoint x: 636, startPoint y: 89, endPoint x: 682, endPoint y: 89, distance: 46.0
click at [638, 87] on link "Emprunteur" at bounding box center [688, 95] width 188 height 40
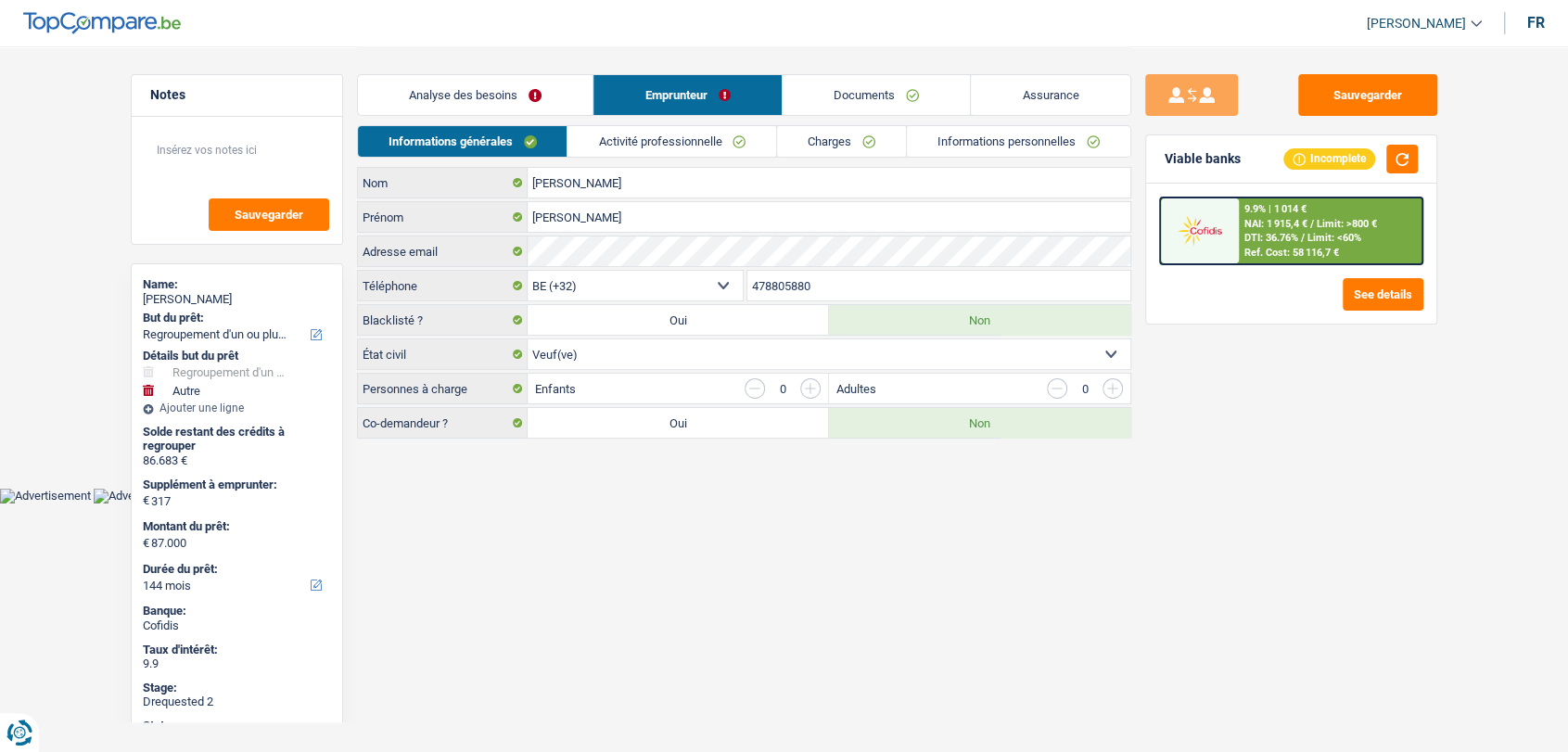
click at [688, 140] on link "Activité professionnelle" at bounding box center [672, 141] width 208 height 30
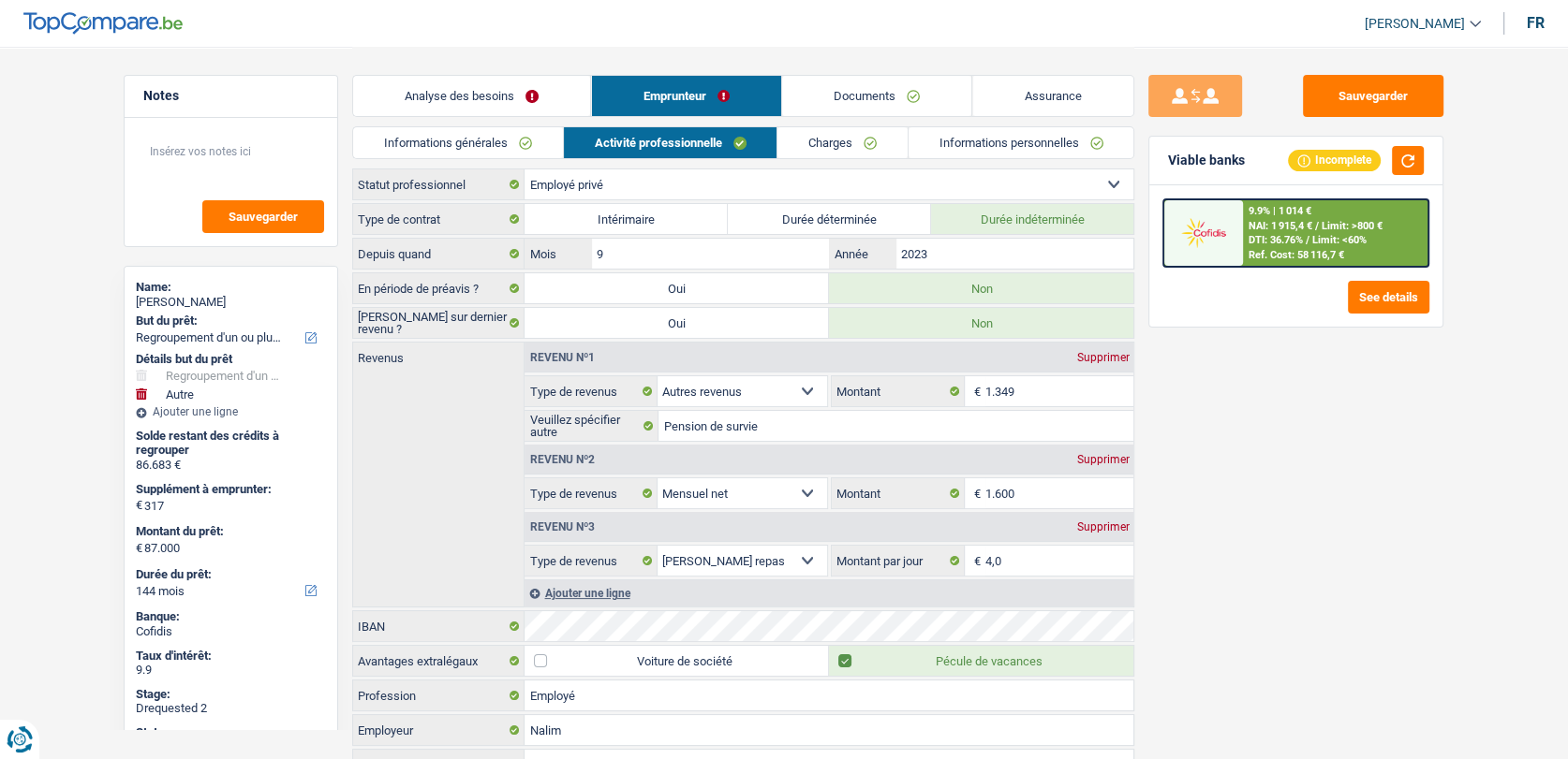
click at [822, 126] on li "Charges" at bounding box center [842, 142] width 131 height 33
click at [824, 139] on link "Charges" at bounding box center [842, 142] width 130 height 31
